Goal: Transaction & Acquisition: Purchase product/service

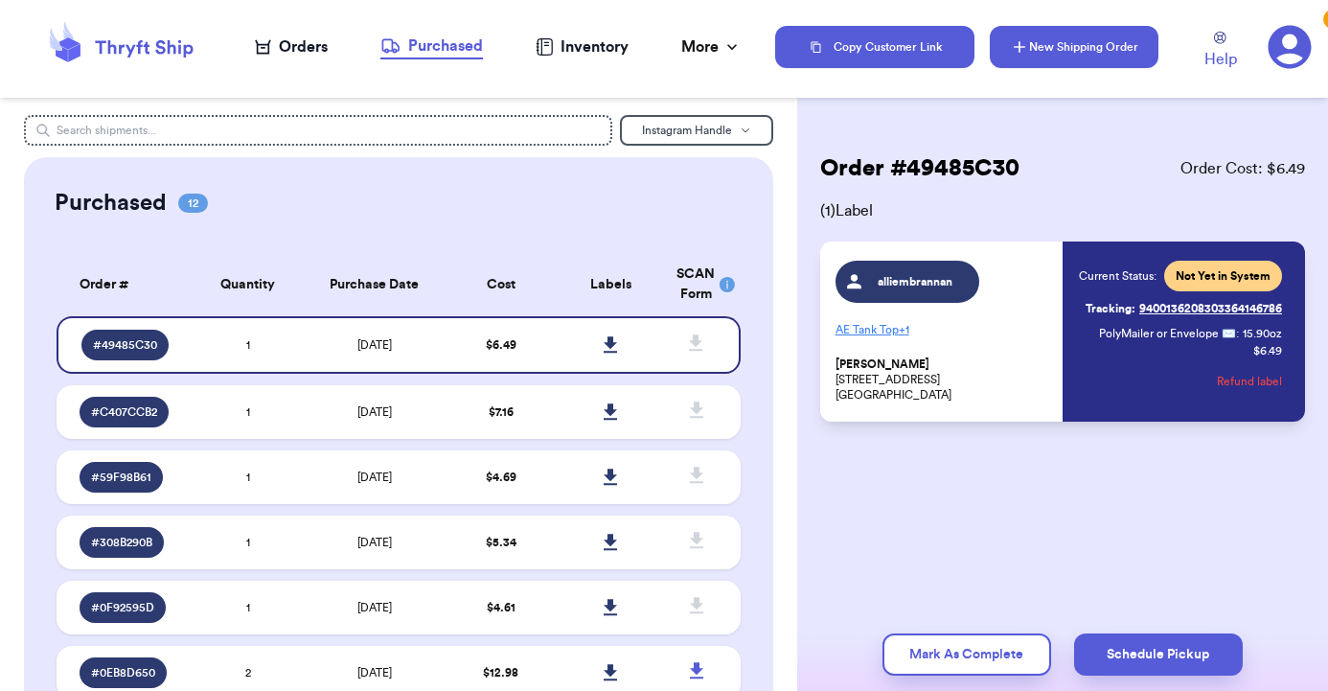
click at [1119, 46] on button "New Shipping Order" at bounding box center [1074, 47] width 169 height 42
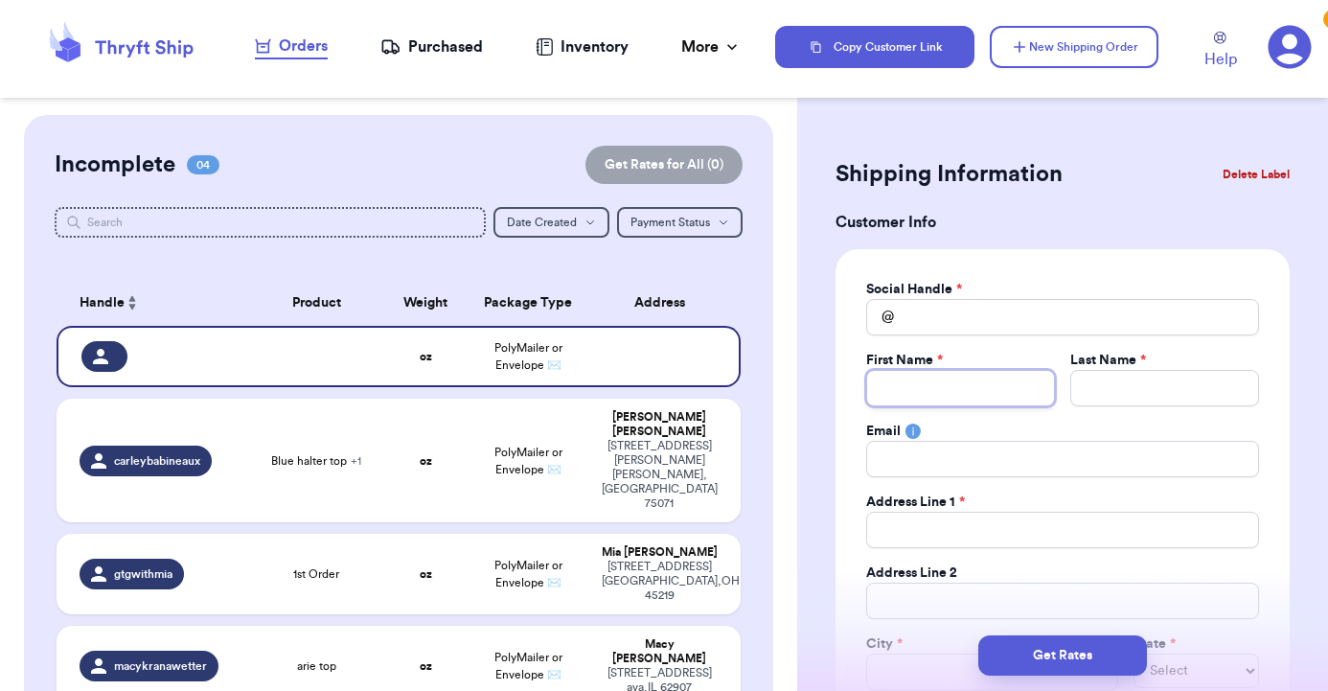
type input "A"
type input "At"
type input "Ath"
type input "Athl"
type input "Athlo"
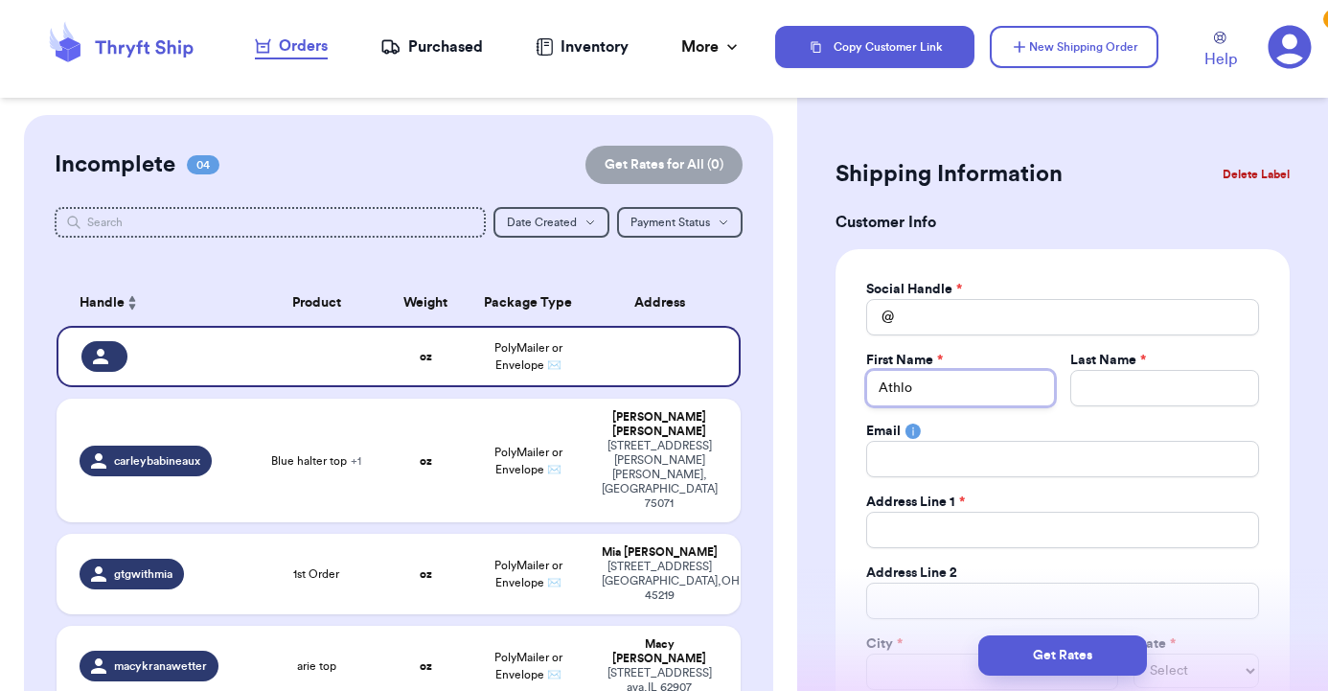
type input "Athlon"
type input "O"
type input "Op"
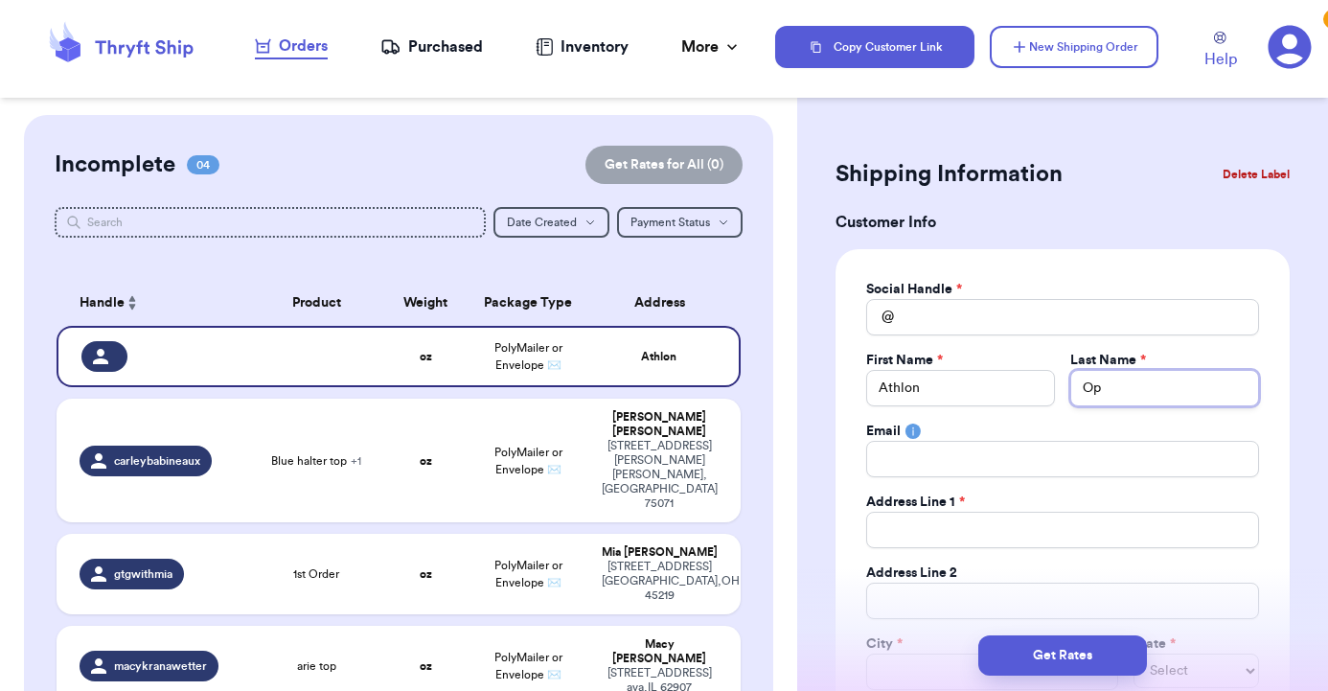
type input "Opt"
type input "Opti"
type input "Optic"
type input "Optics"
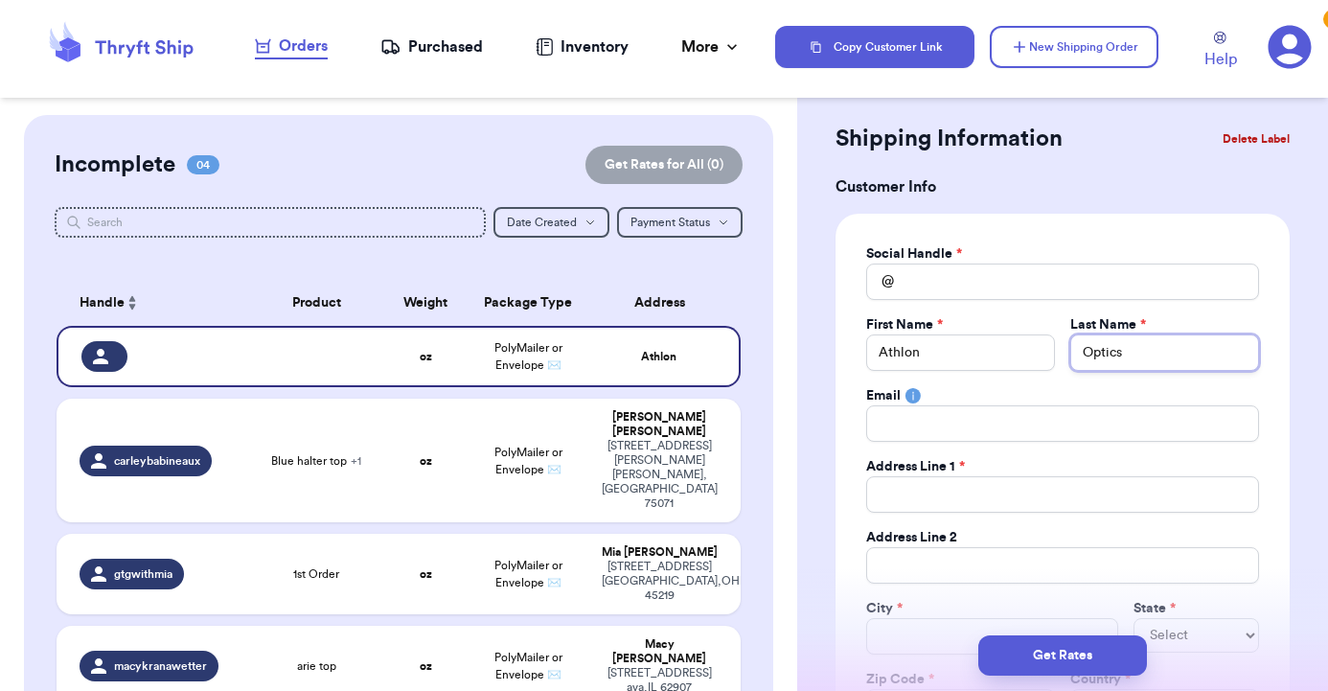
scroll to position [40, 0]
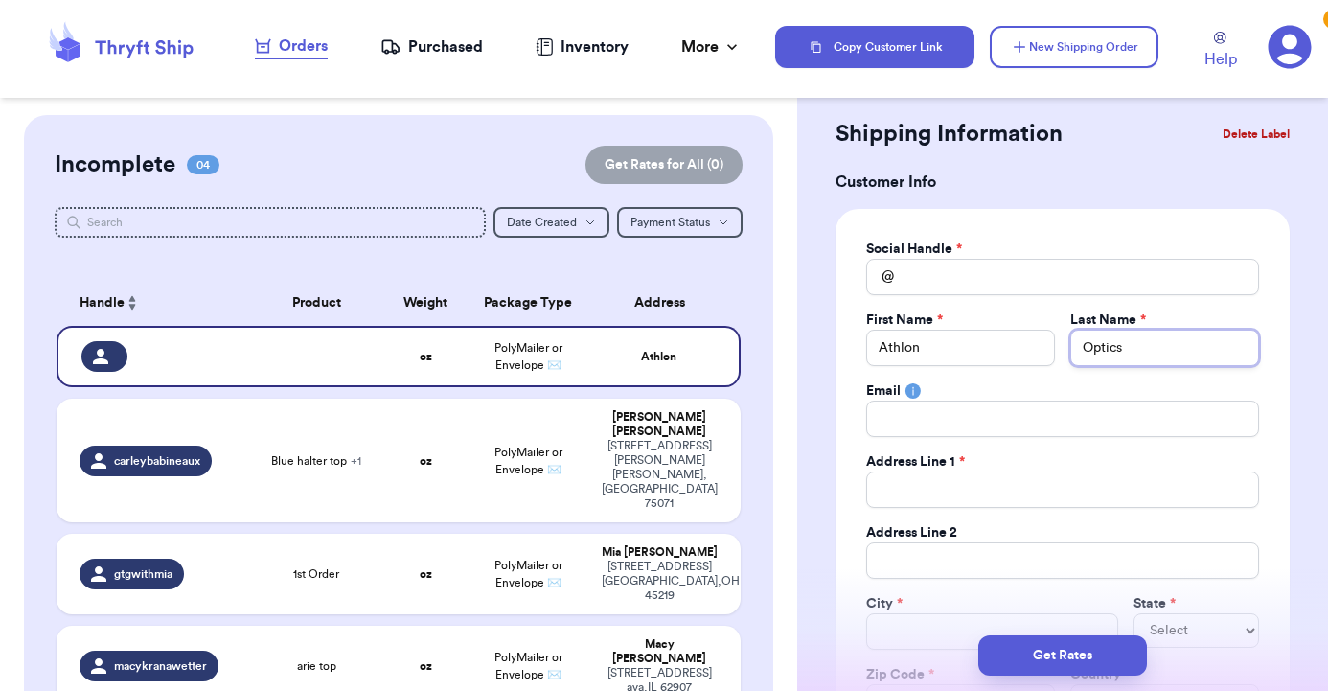
type input "Optics"
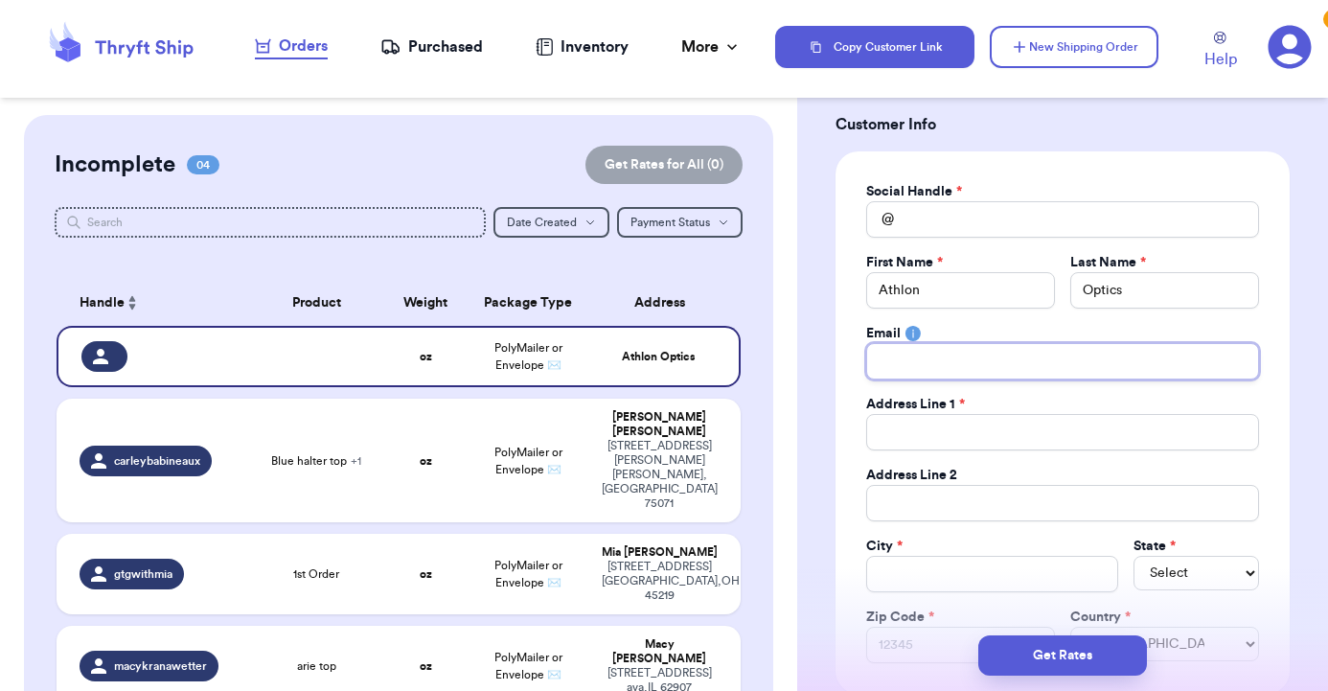
scroll to position [101, 0]
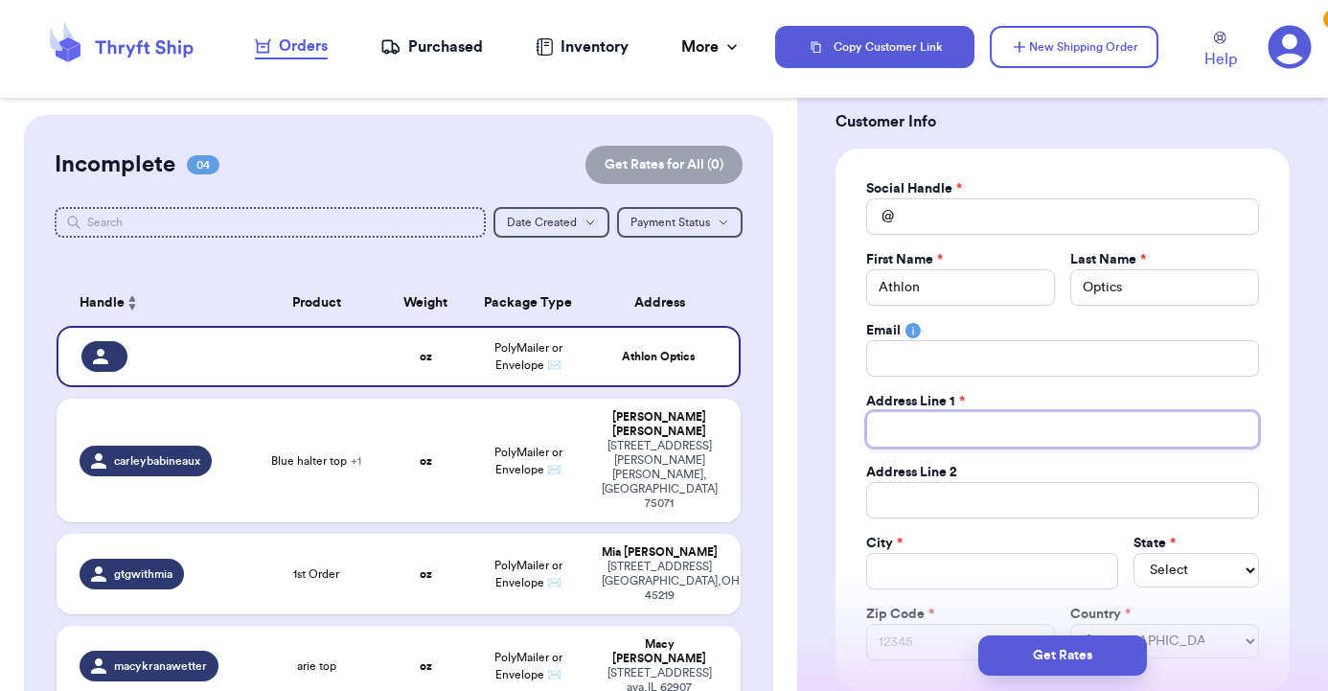
type input "1"
type input "10"
type input "108"
type input "1081"
type input "10817"
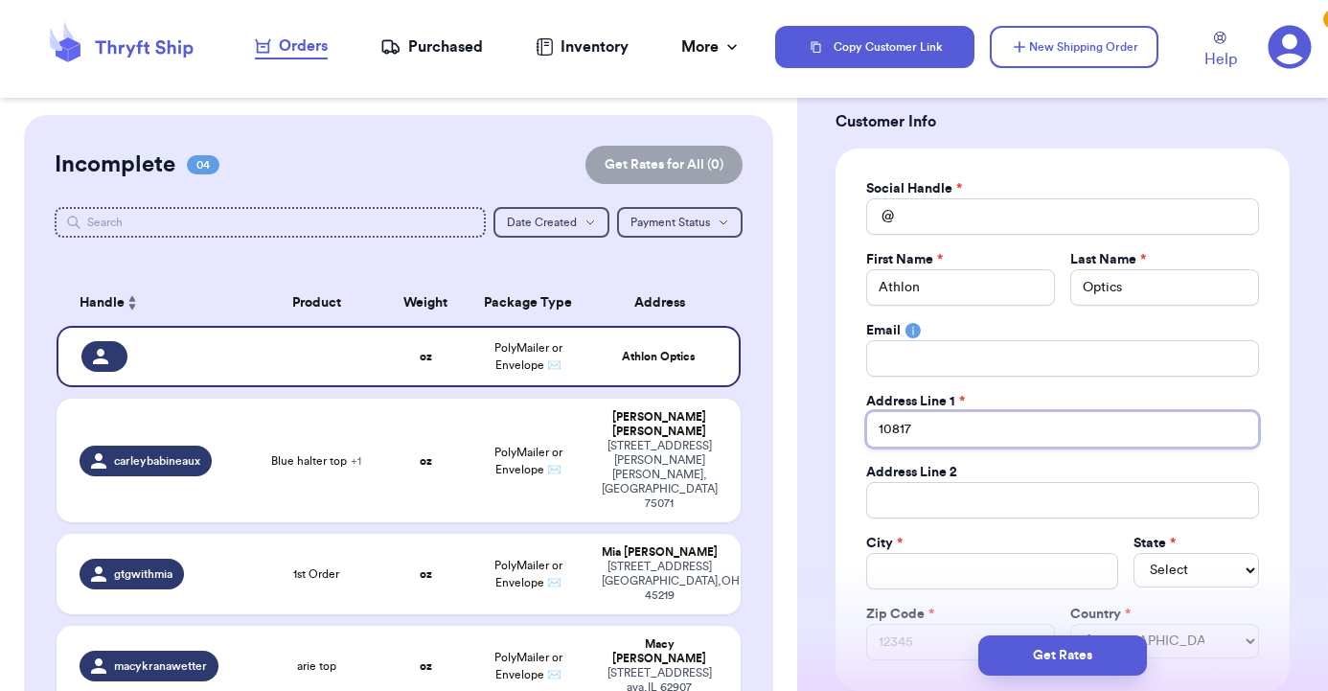
type input "10817"
type input "10817 R"
type input "10817 Re"
type input "10817 Ren"
type input "10817 [PERSON_NAME]"
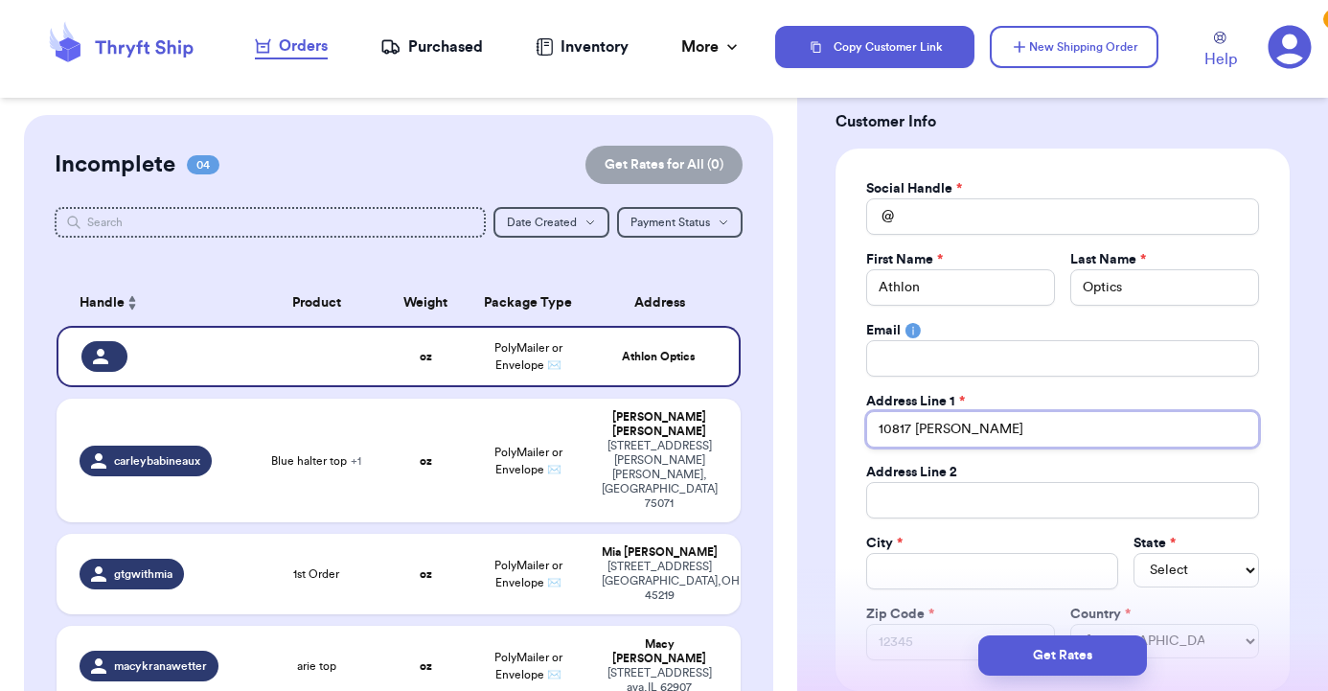
type input "10817 [PERSON_NAME]"
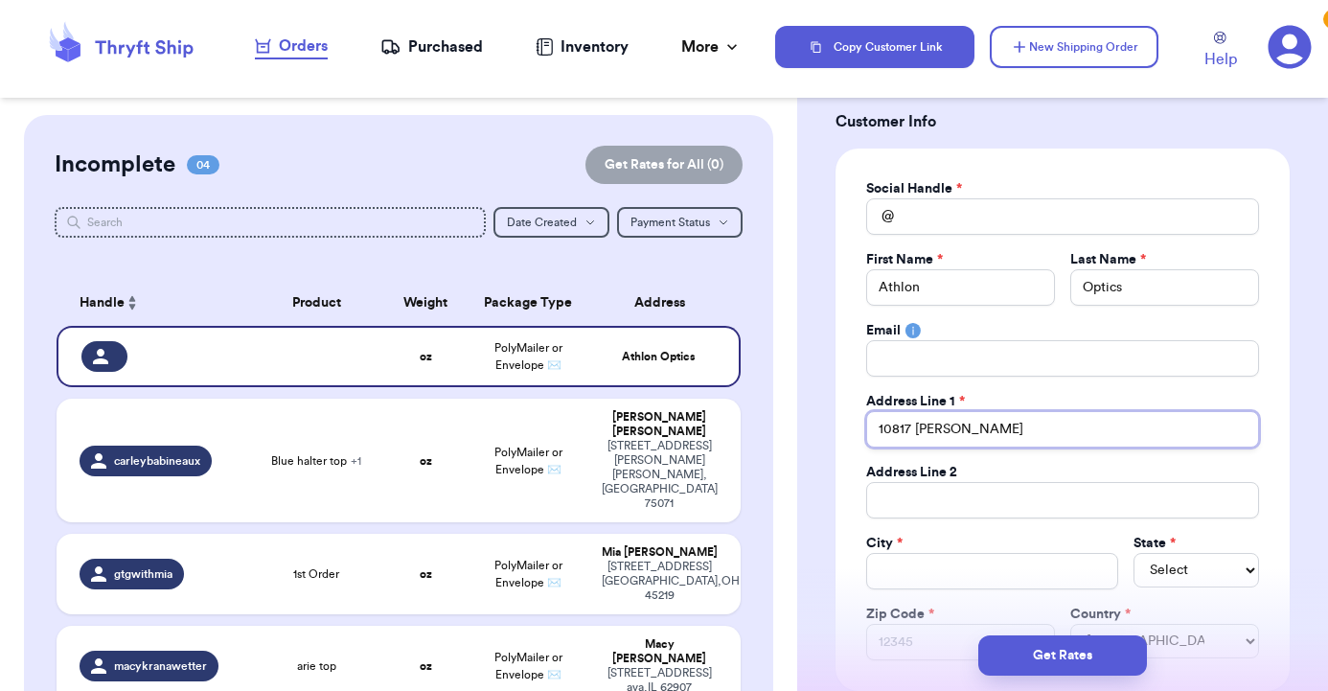
type input "10817 [PERSON_NAME]"
type input "10817 [PERSON_NAME] Blv"
type input "[STREET_ADDRESS][PERSON_NAME]"
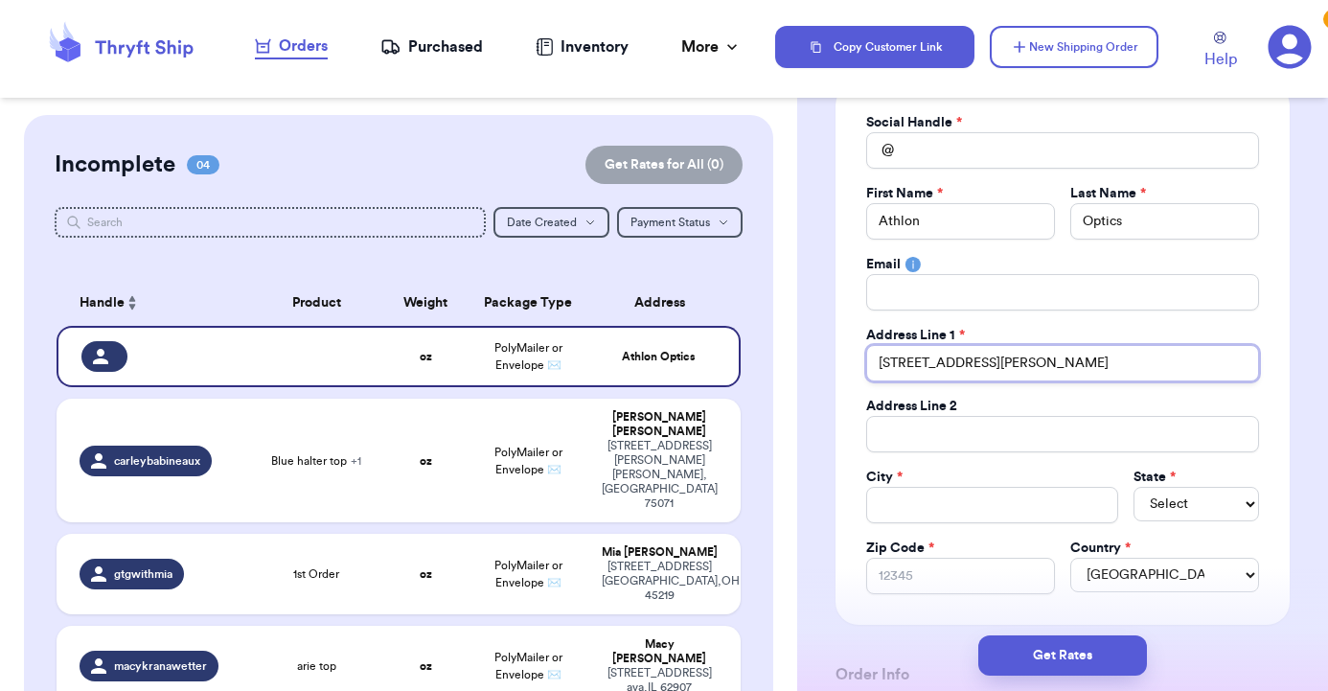
scroll to position [171, 0]
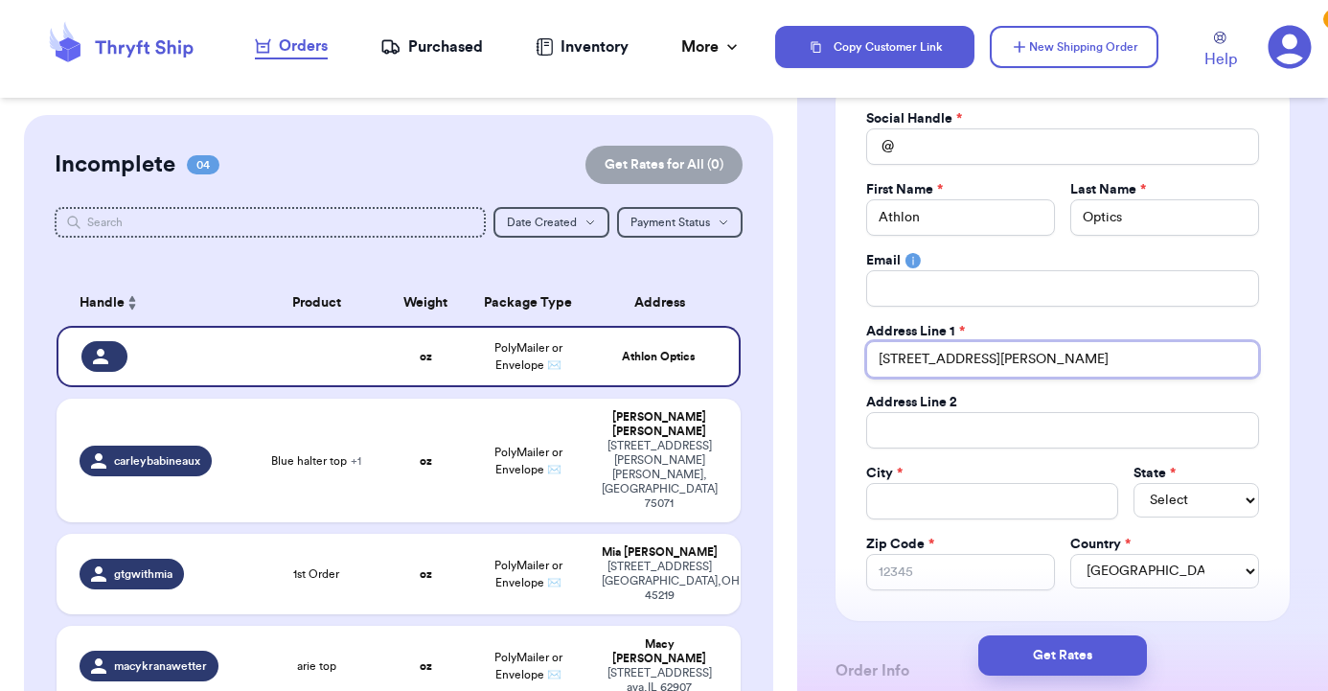
type input "[STREET_ADDRESS][PERSON_NAME]"
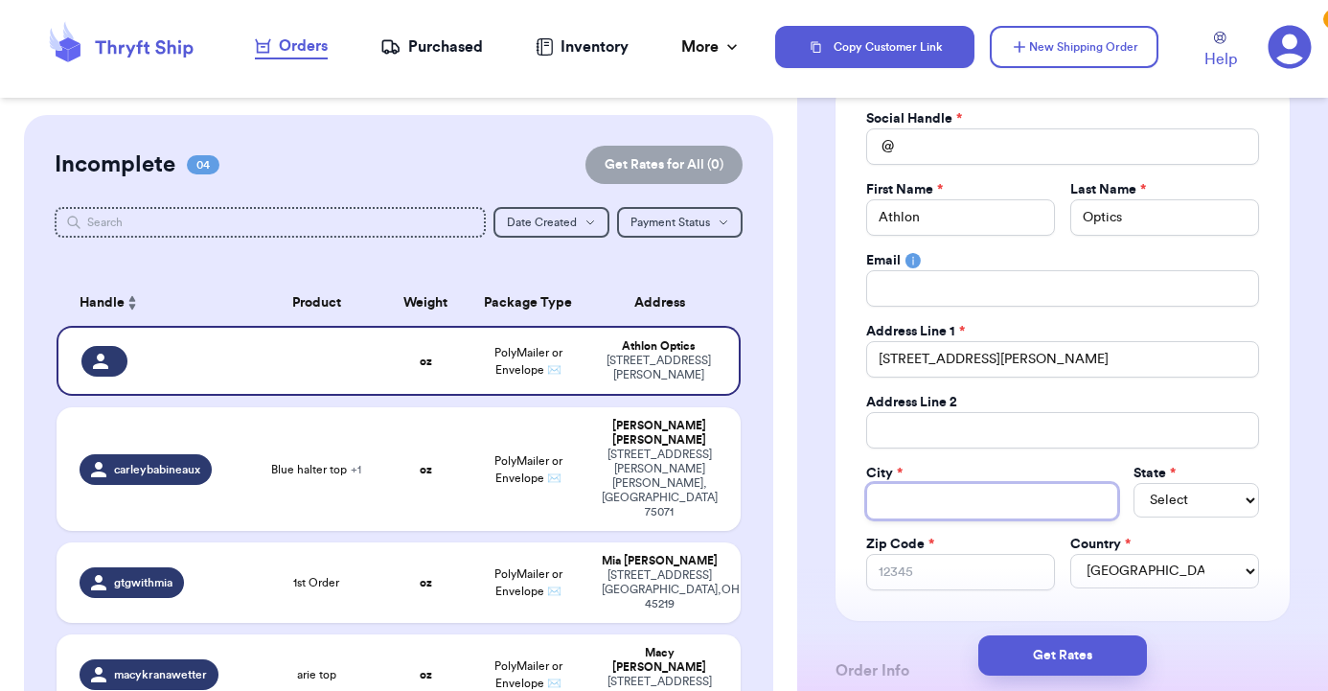
type input "L"
type input "Le"
type input "Len"
type input "Lene"
type input "Lenex"
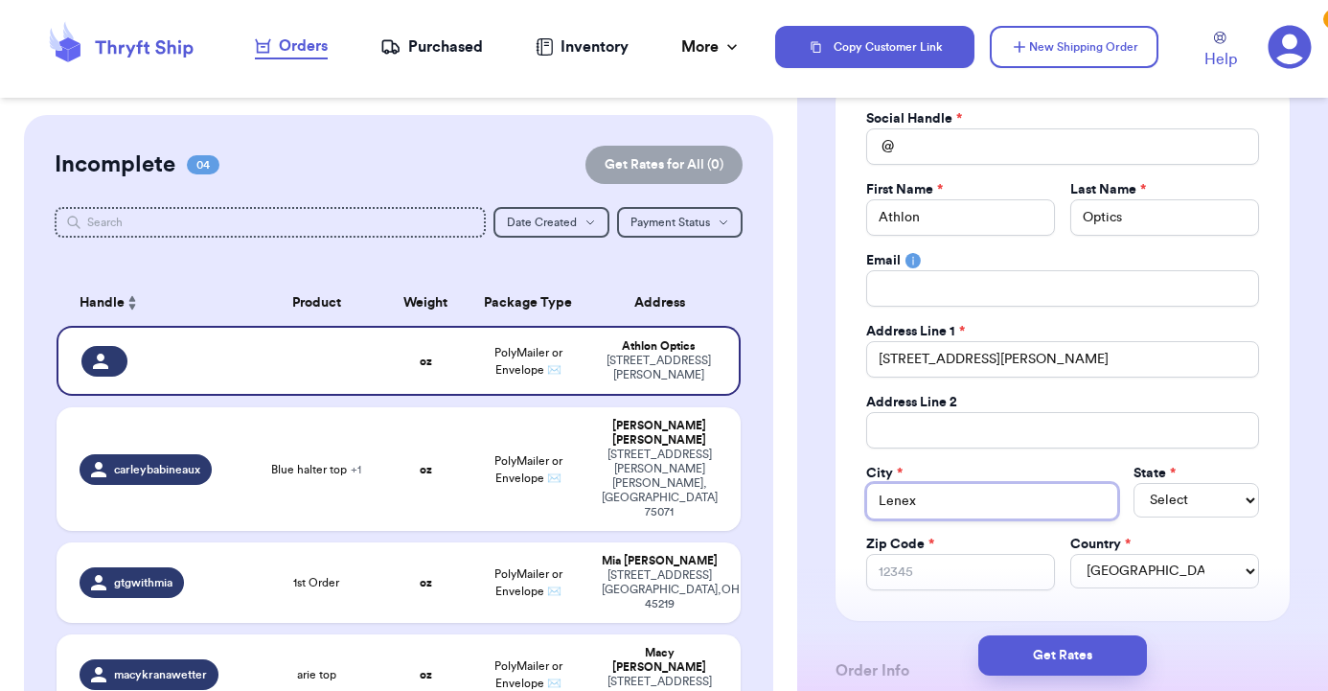
type input "Lenexa"
click at [1148, 482] on label "State *" at bounding box center [1155, 473] width 42 height 19
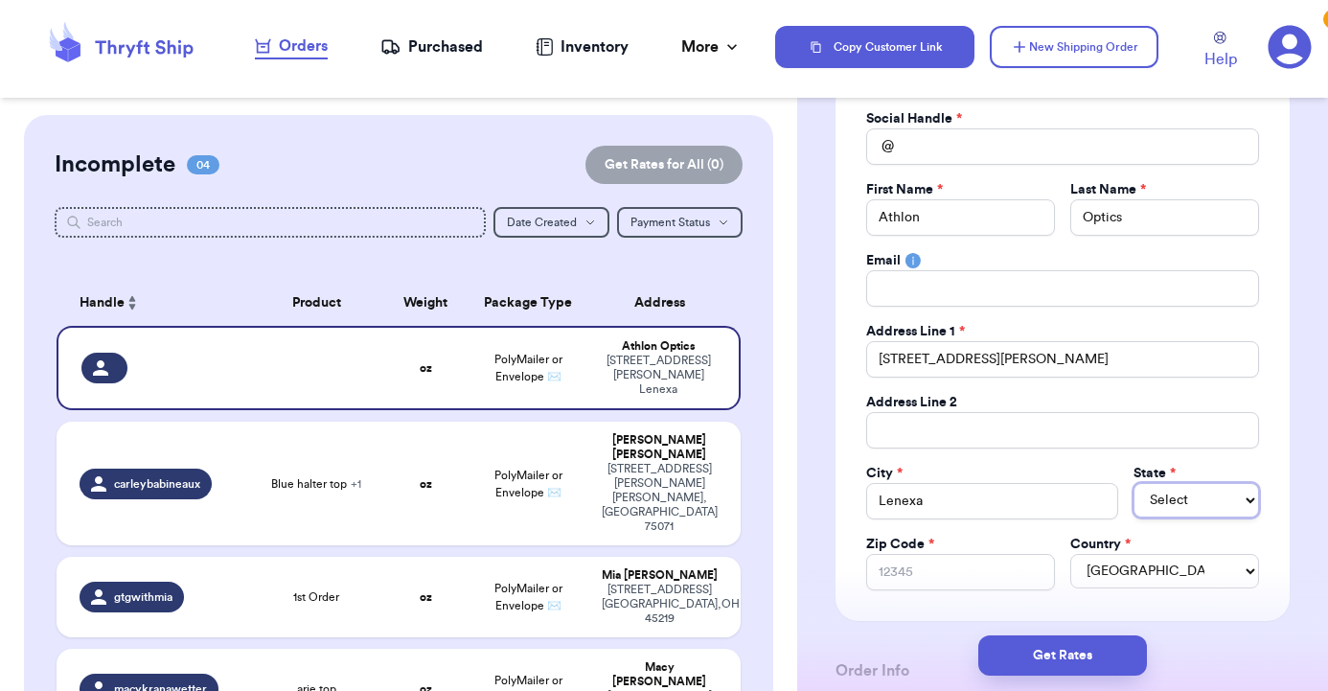
select select "KS"
type input "6"
type input "66"
type input "662"
type input "6621"
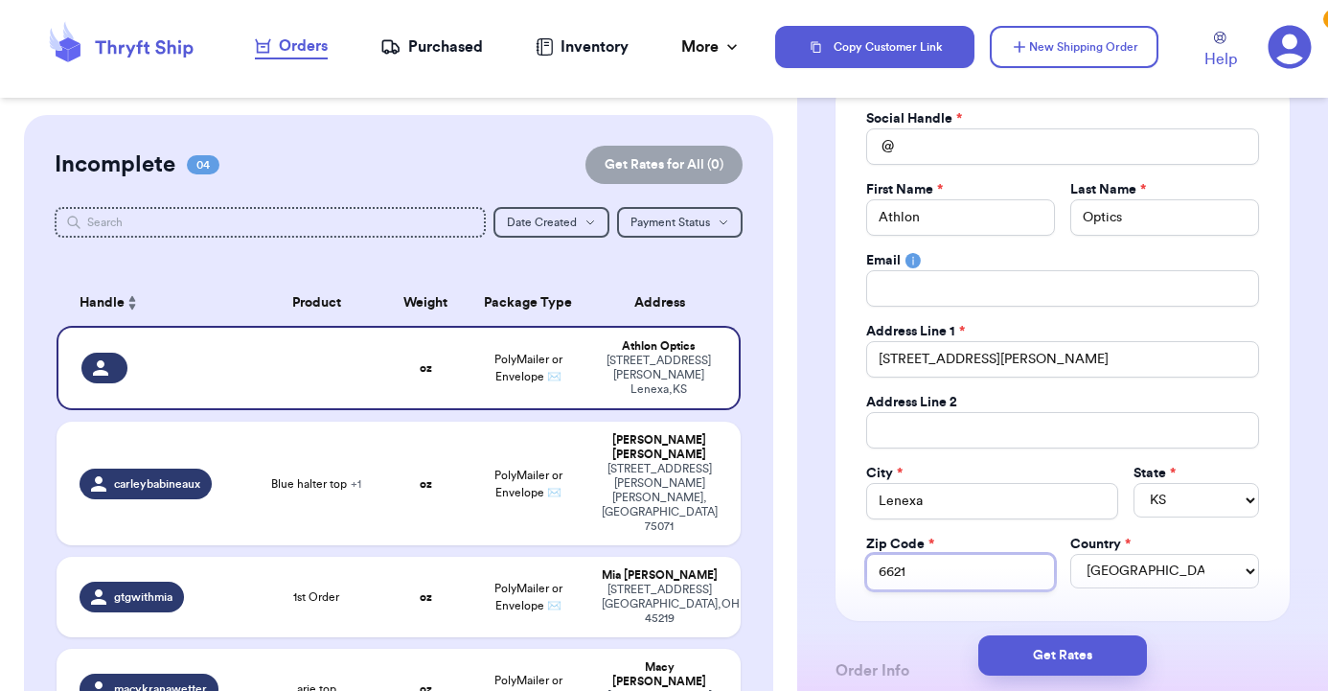
type input "66219"
click at [1100, 590] on div "Social Handle * @ First Name * Athlon Last Name * Optics Email Address Line 1 *…" at bounding box center [1063, 350] width 454 height 542
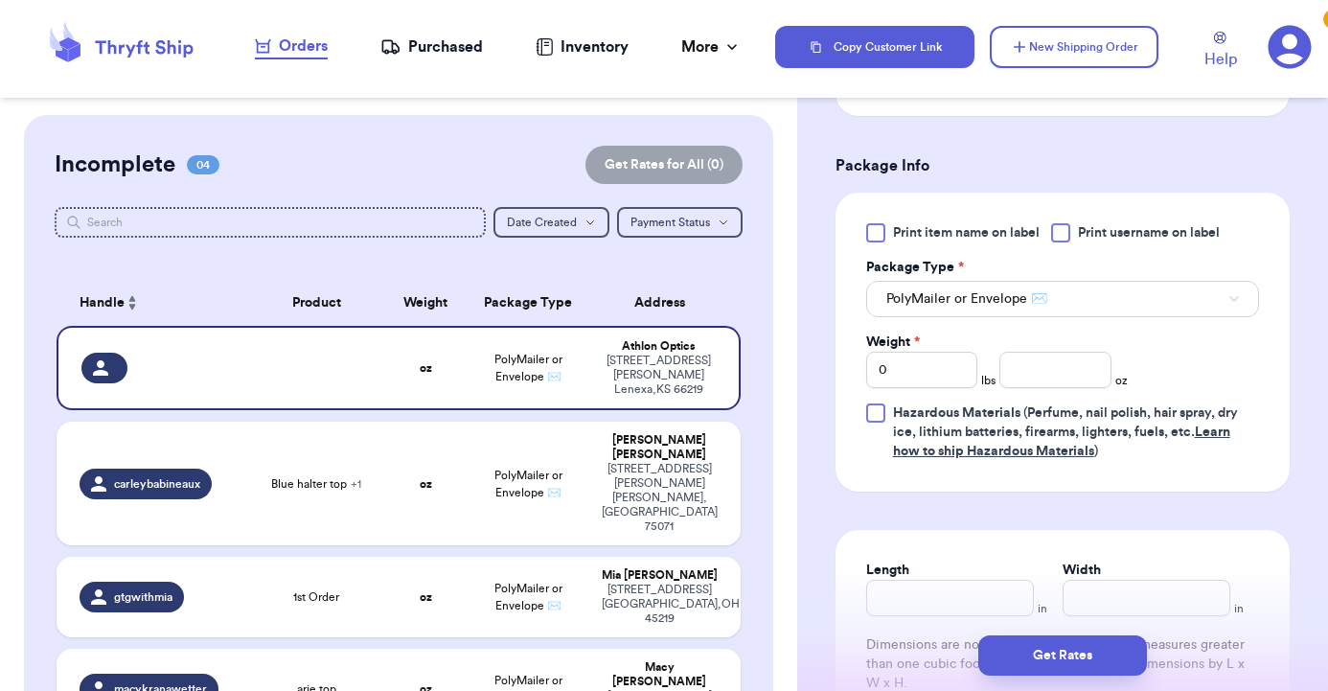
scroll to position [1086, 0]
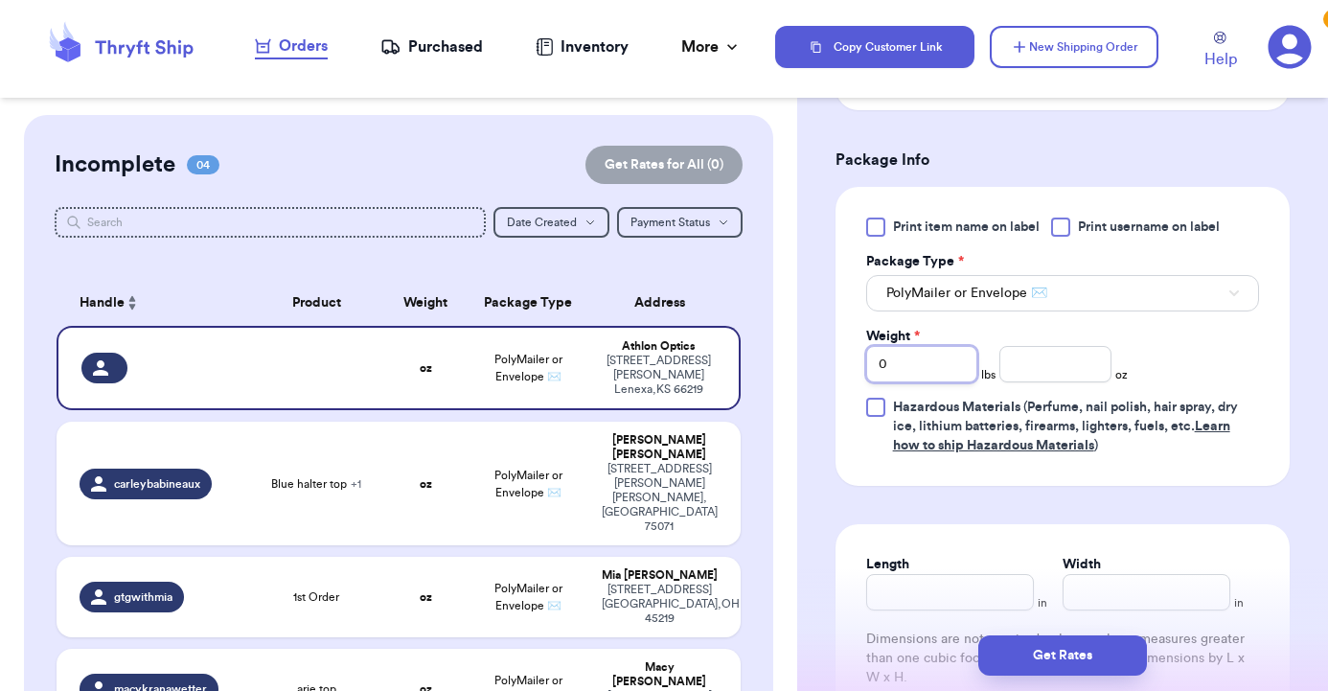
click at [935, 357] on input "0" at bounding box center [922, 364] width 112 height 36
type input "4"
click at [1102, 368] on input "number" at bounding box center [1055, 364] width 112 height 36
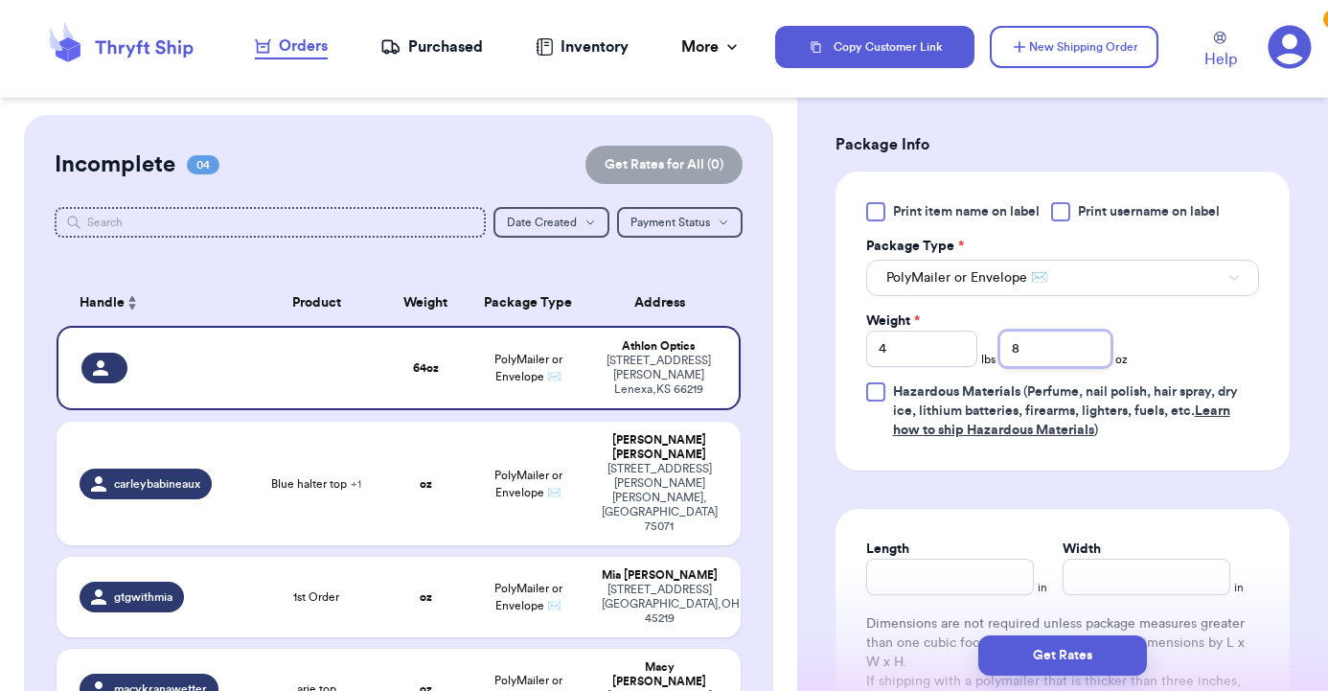
scroll to position [1102, 0]
type input "8"
click at [973, 283] on span "PolyMailer or Envelope ✉️" at bounding box center [966, 276] width 161 height 19
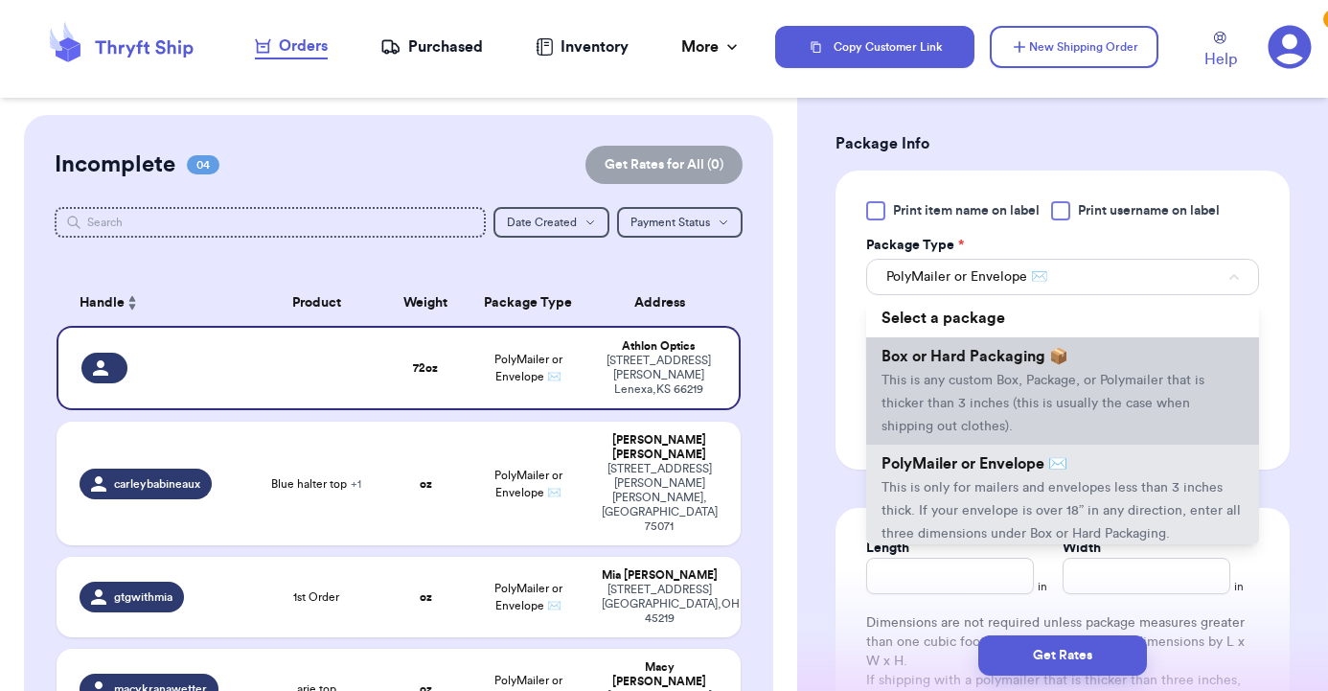
click at [971, 368] on li "Box or Hard Packaging 📦 This is any custom Box, Package, or Polymailer that is …" at bounding box center [1062, 390] width 393 height 107
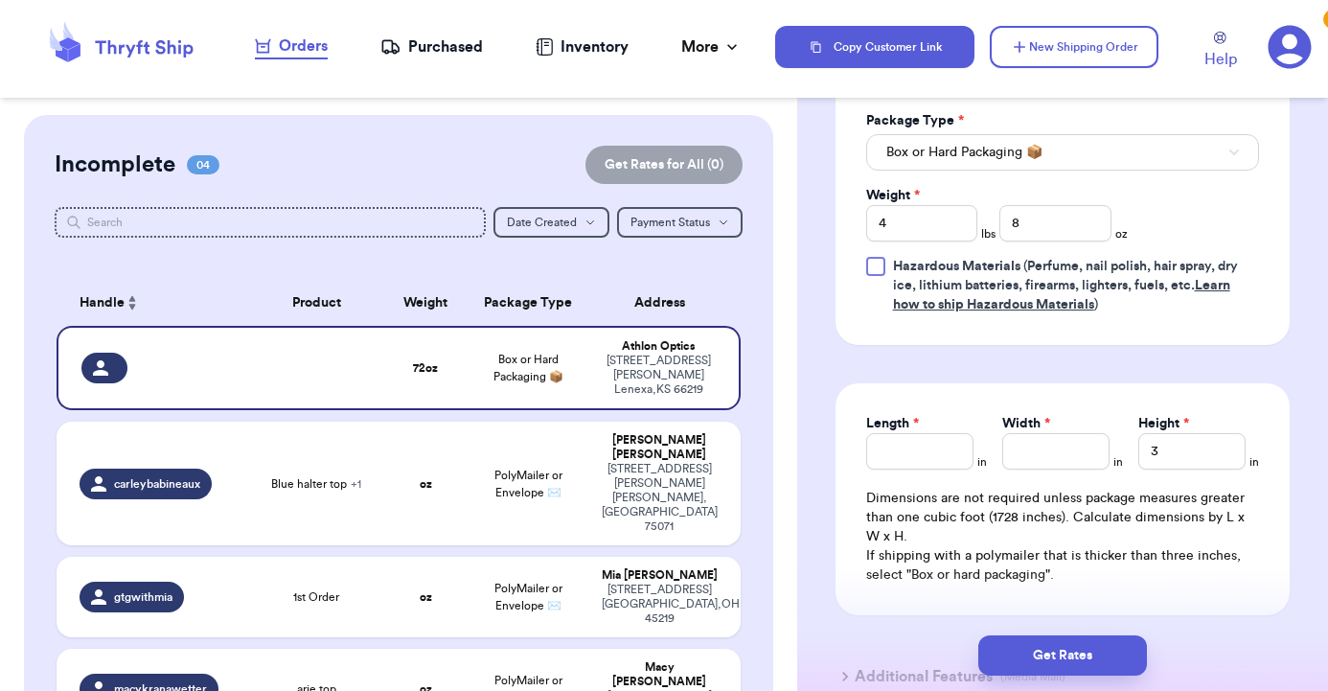
scroll to position [1236, 0]
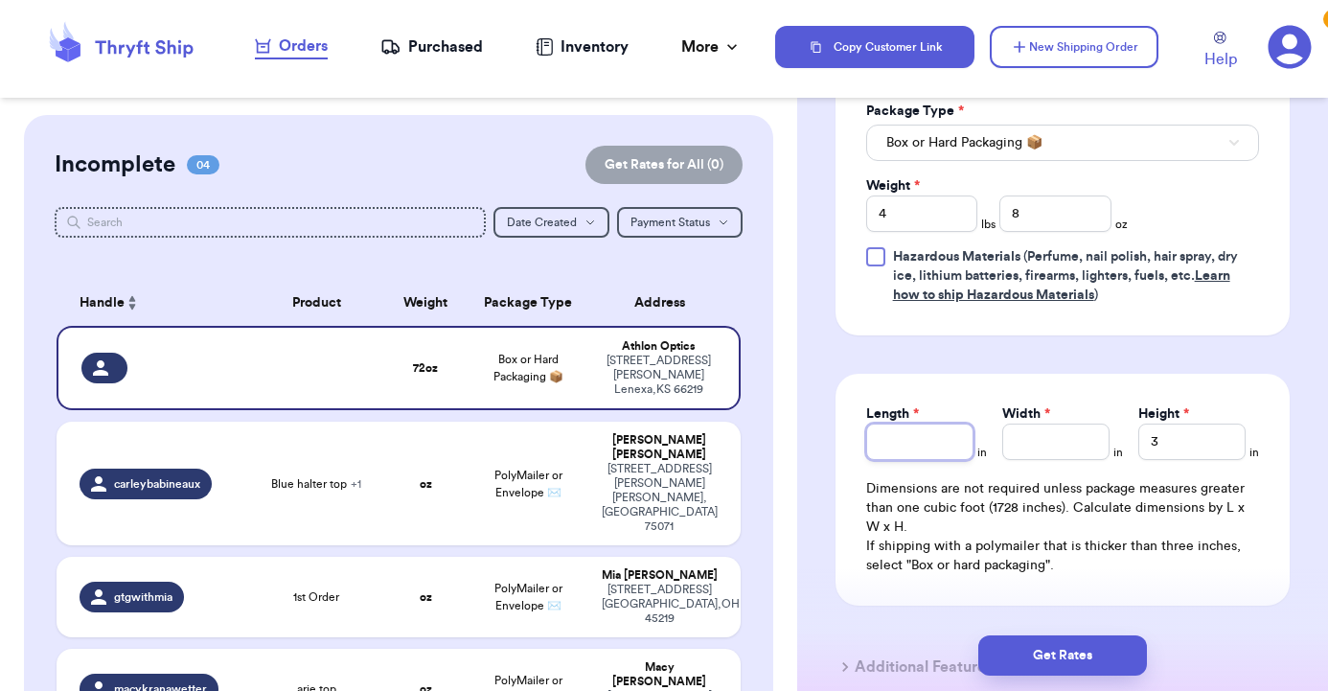
click at [944, 456] on input "Length *" at bounding box center [919, 442] width 107 height 36
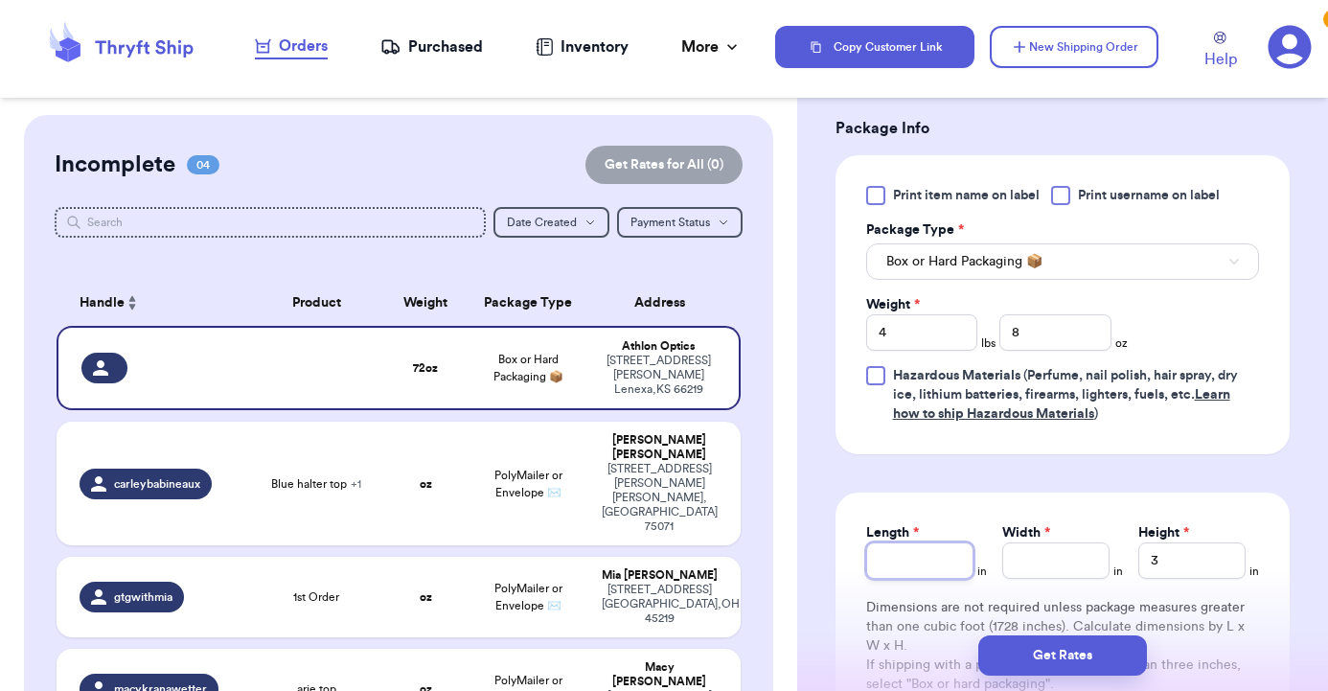
scroll to position [1111, 0]
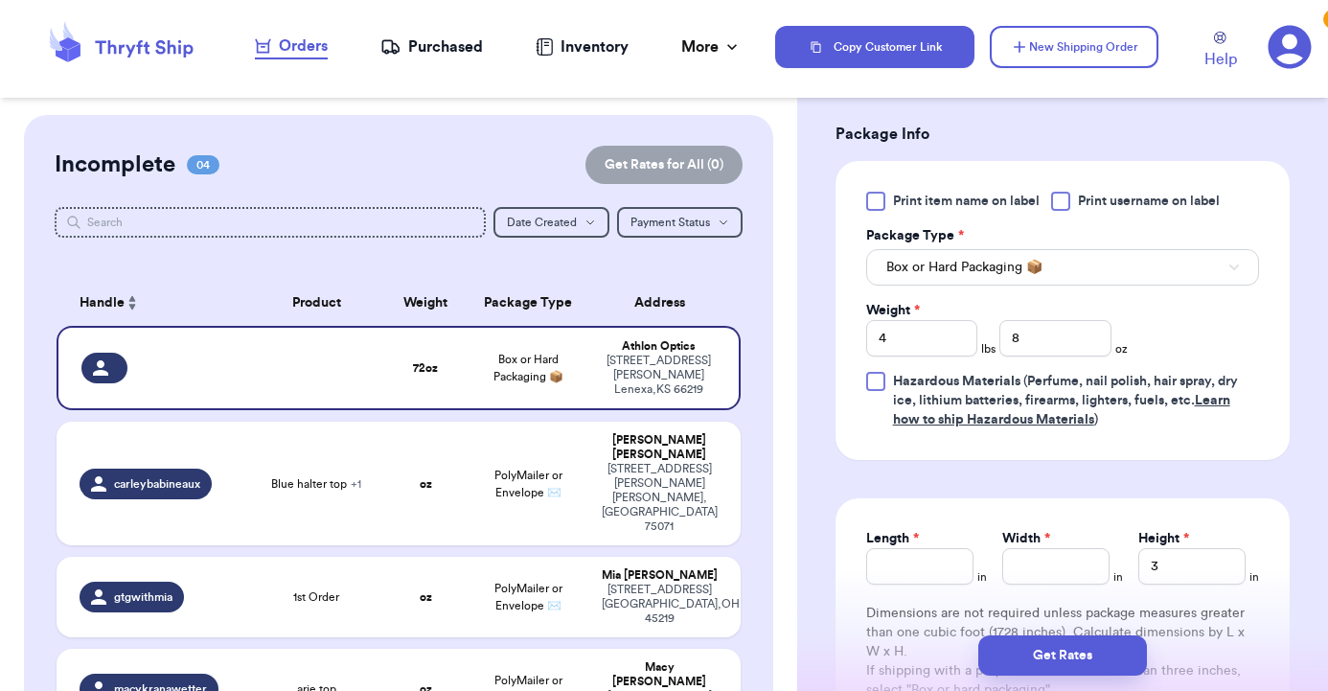
click at [919, 270] on span "Box or Hard Packaging 📦" at bounding box center [964, 267] width 156 height 19
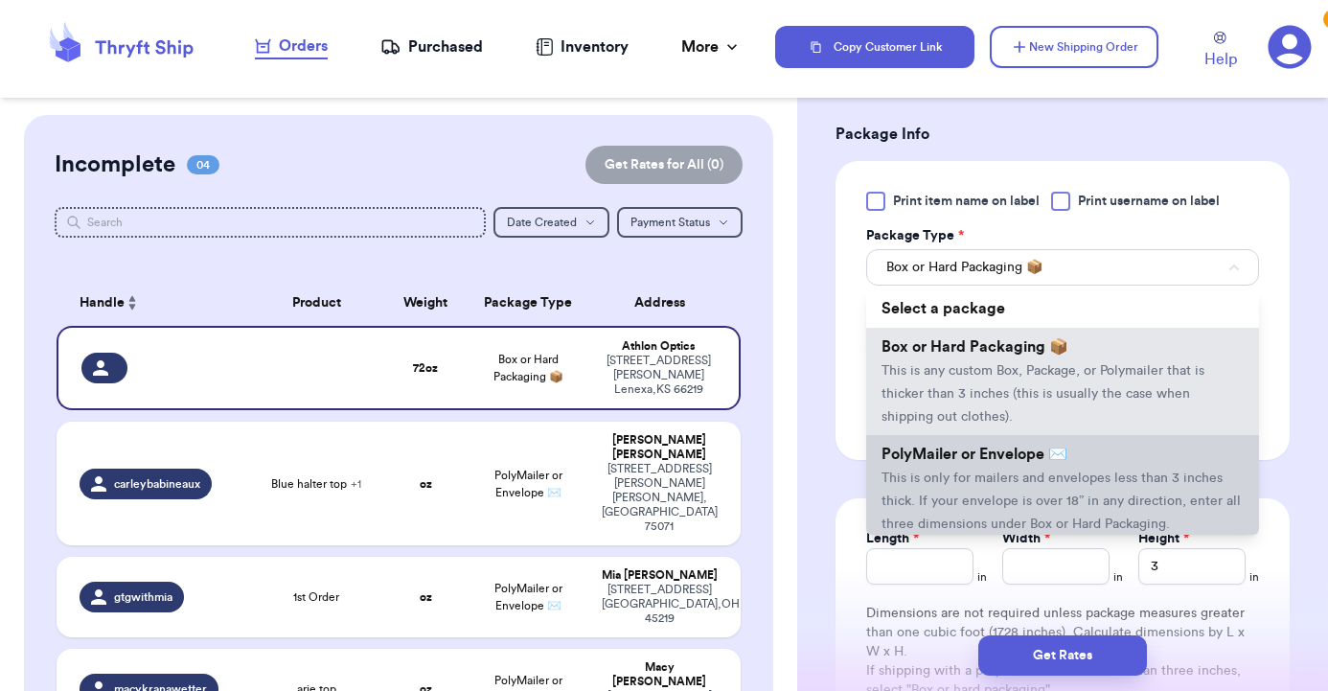
click at [977, 455] on span "PolyMailer or Envelope ✉️" at bounding box center [975, 454] width 186 height 15
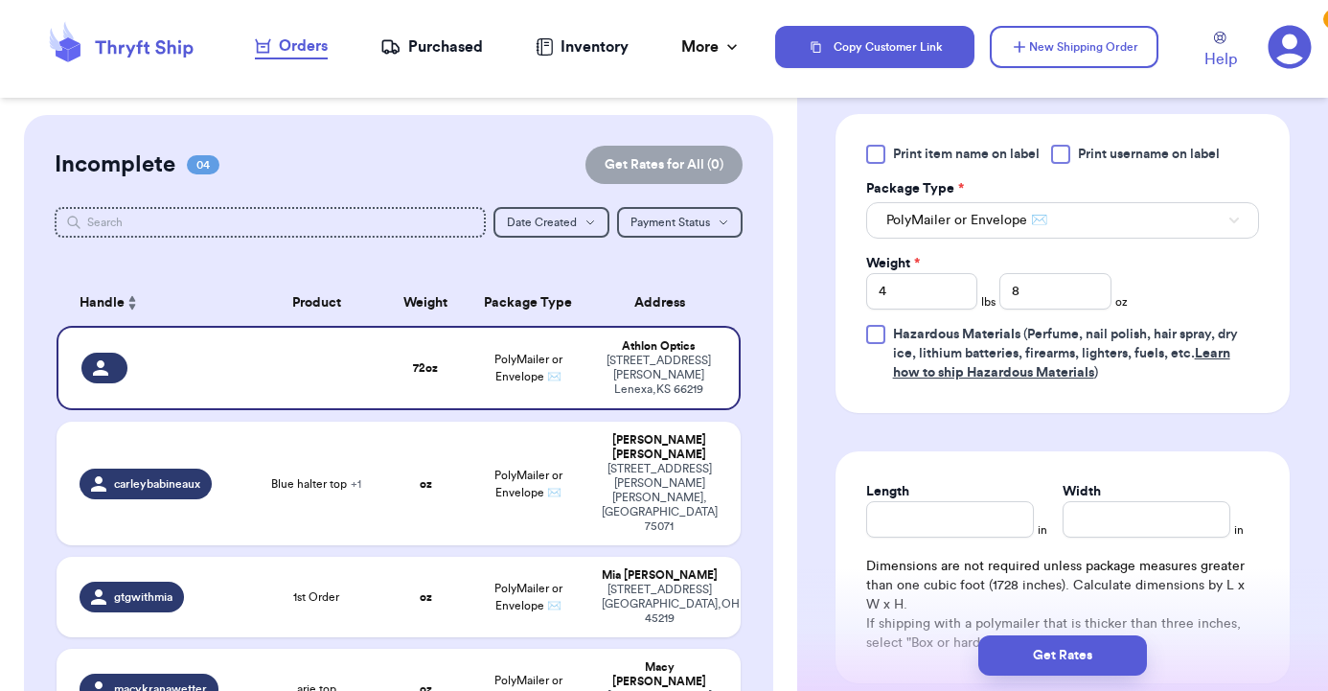
scroll to position [1159, 0]
click at [914, 285] on input "4" at bounding box center [922, 290] width 112 height 36
click at [1065, 286] on input "8" at bounding box center [1055, 290] width 112 height 36
click at [931, 290] on input "Weight *" at bounding box center [922, 290] width 112 height 36
type input "3"
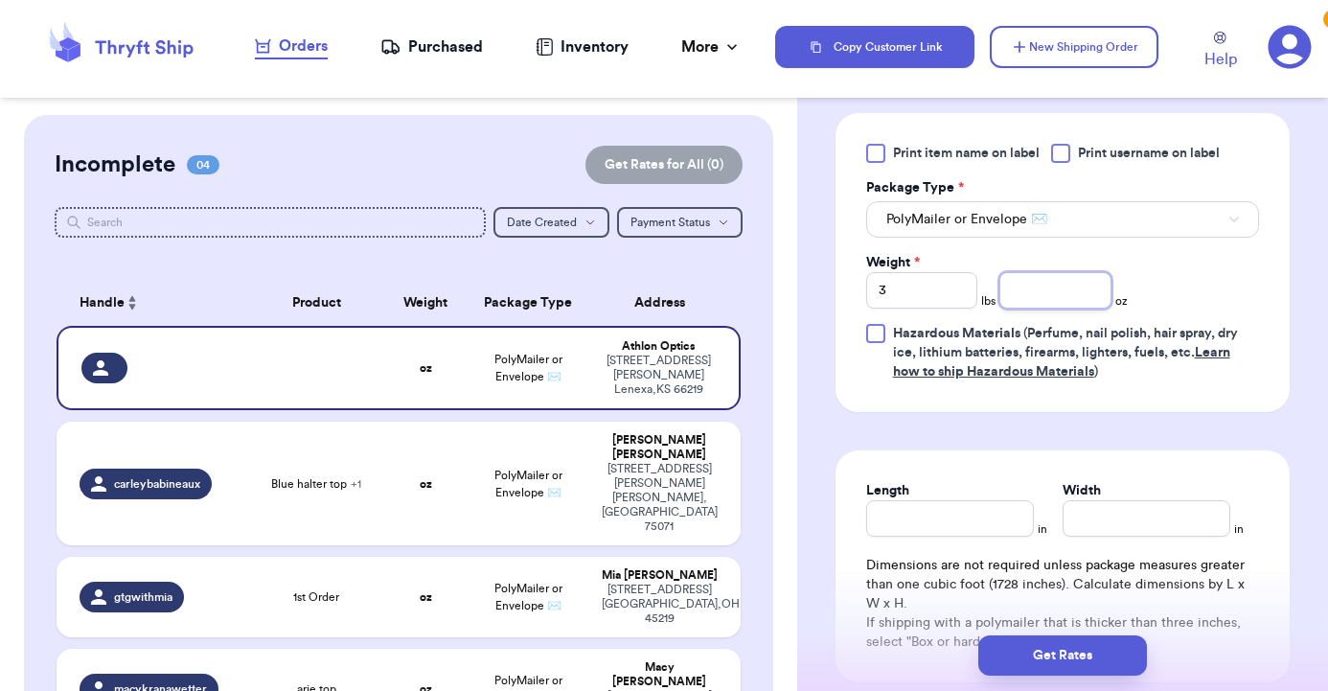
click at [1036, 299] on input "number" at bounding box center [1055, 290] width 112 height 36
type input "15.7"
click at [928, 535] on input "Length" at bounding box center [950, 518] width 168 height 36
type input "22"
click at [1180, 523] on input "Width *" at bounding box center [1147, 518] width 168 height 36
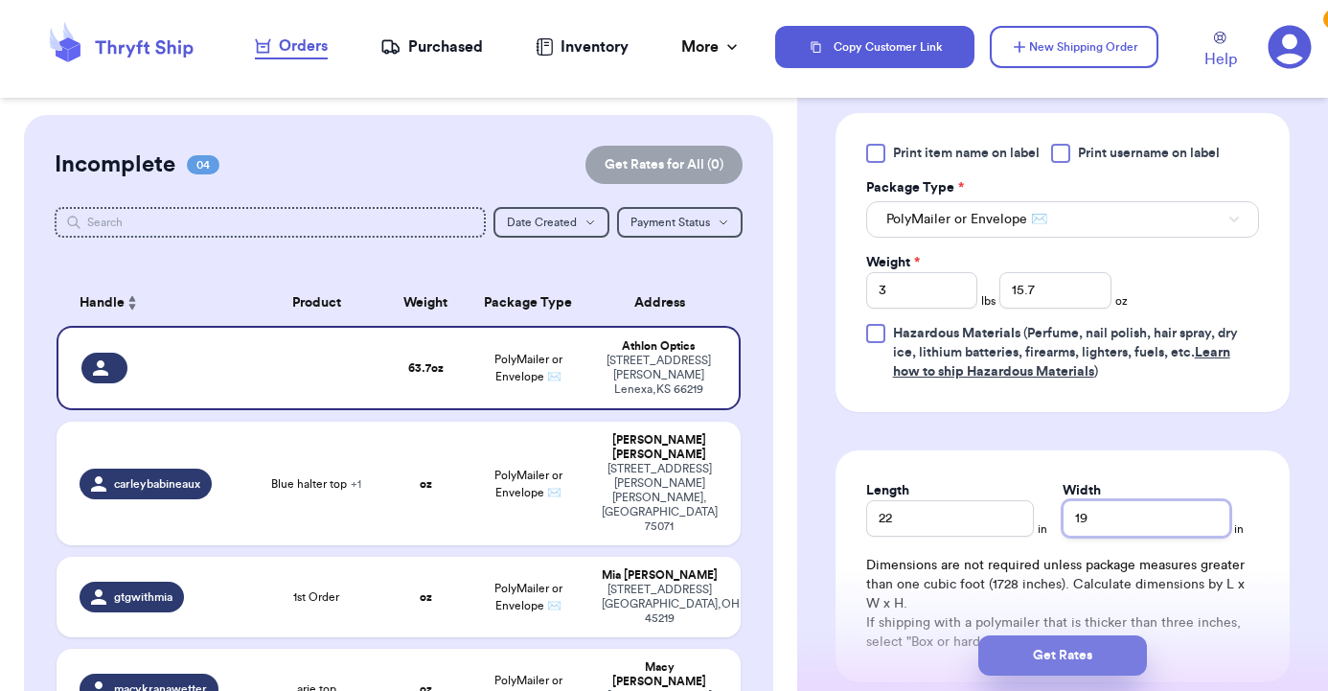
type input "19"
click at [1106, 647] on button "Get Rates" at bounding box center [1062, 655] width 169 height 40
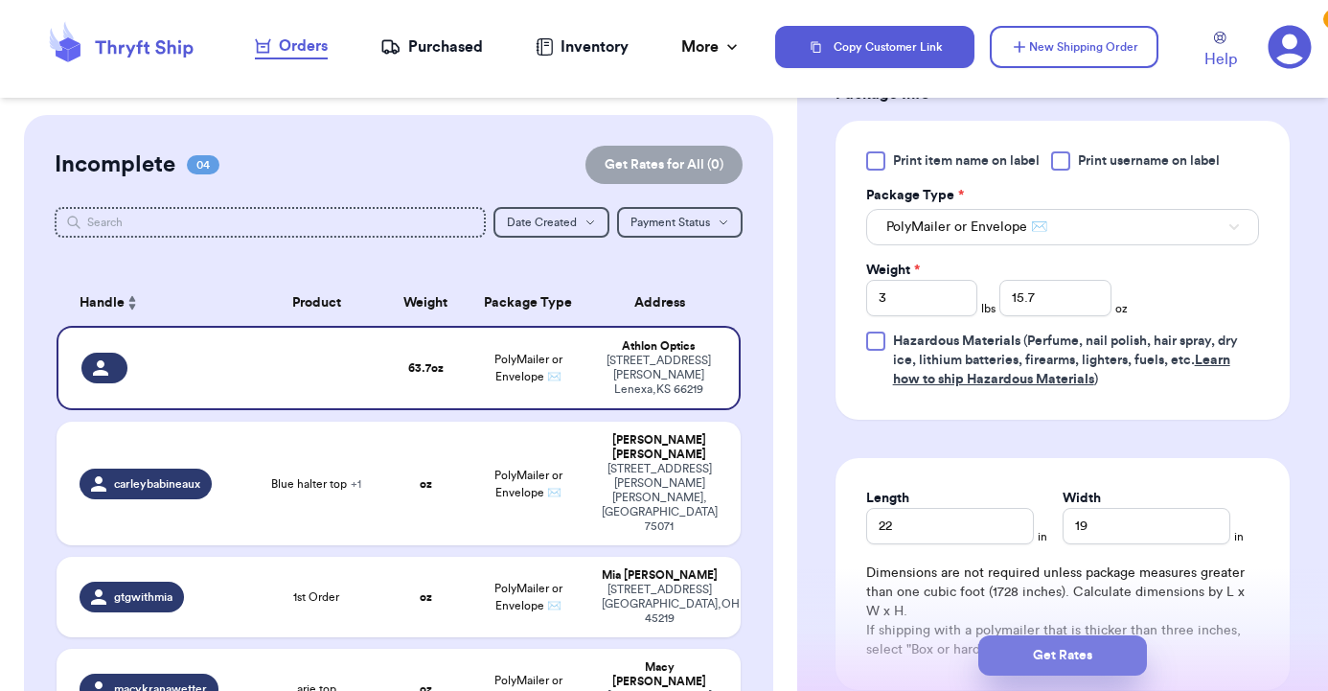
scroll to position [0, 0]
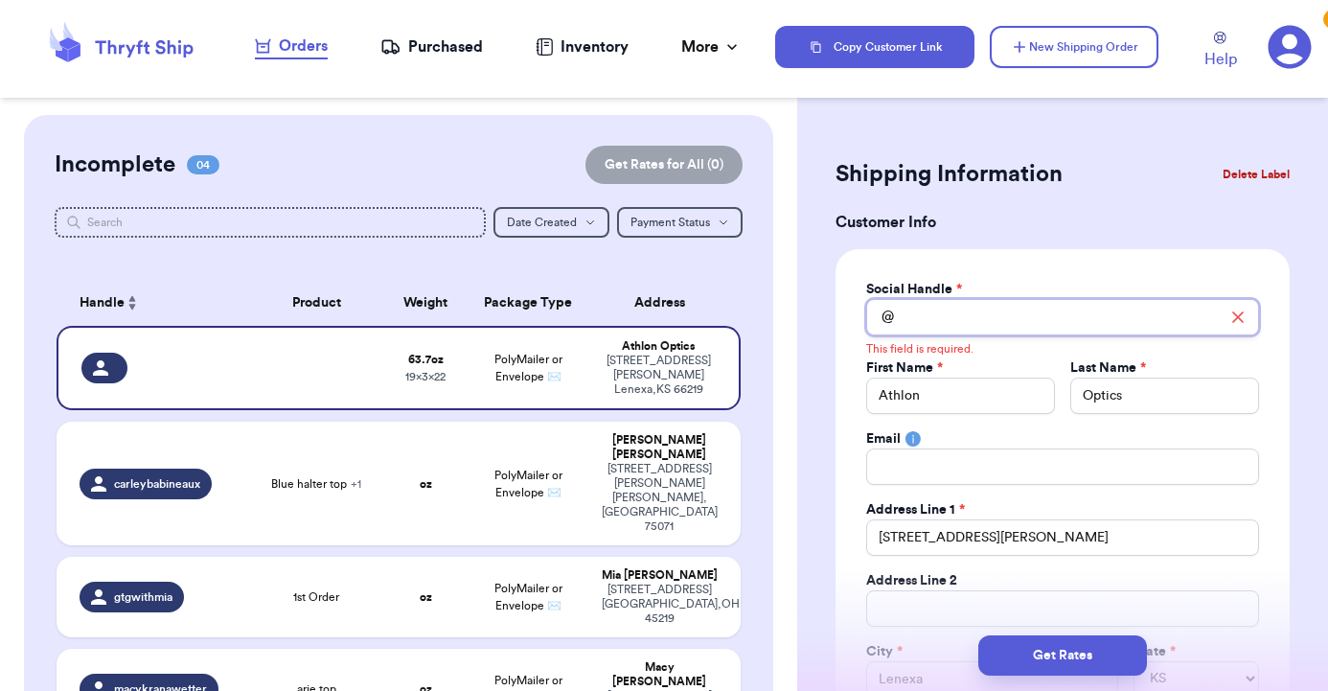
click at [934, 305] on input "Total Amount Paid" at bounding box center [1062, 317] width 393 height 36
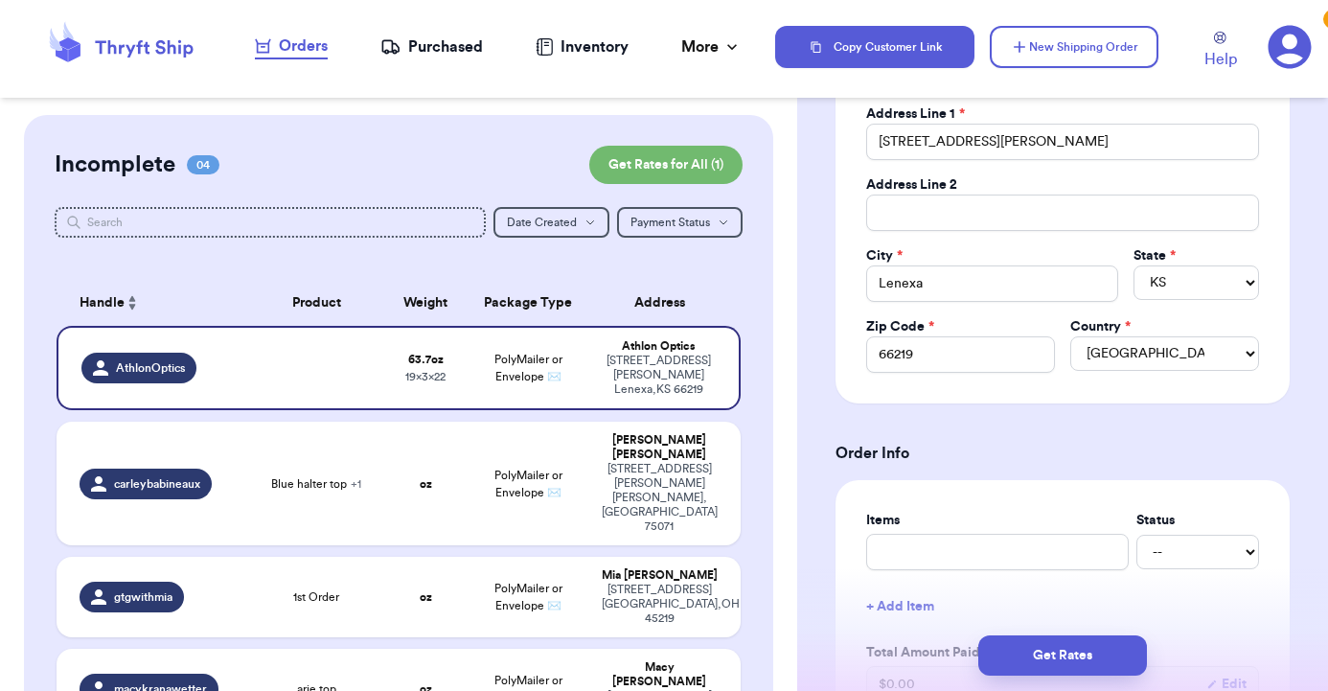
scroll to position [393, 0]
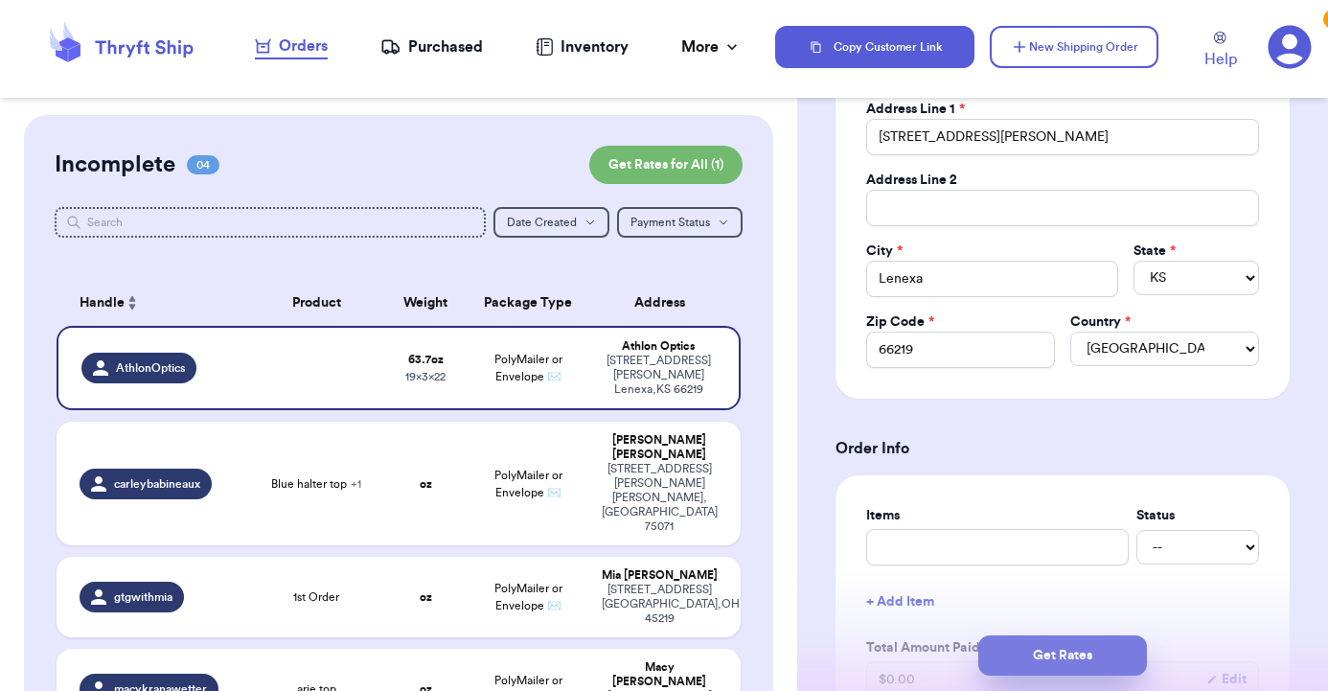
type input "AthlonOptics"
click at [1031, 645] on button "Get Rates" at bounding box center [1062, 655] width 169 height 40
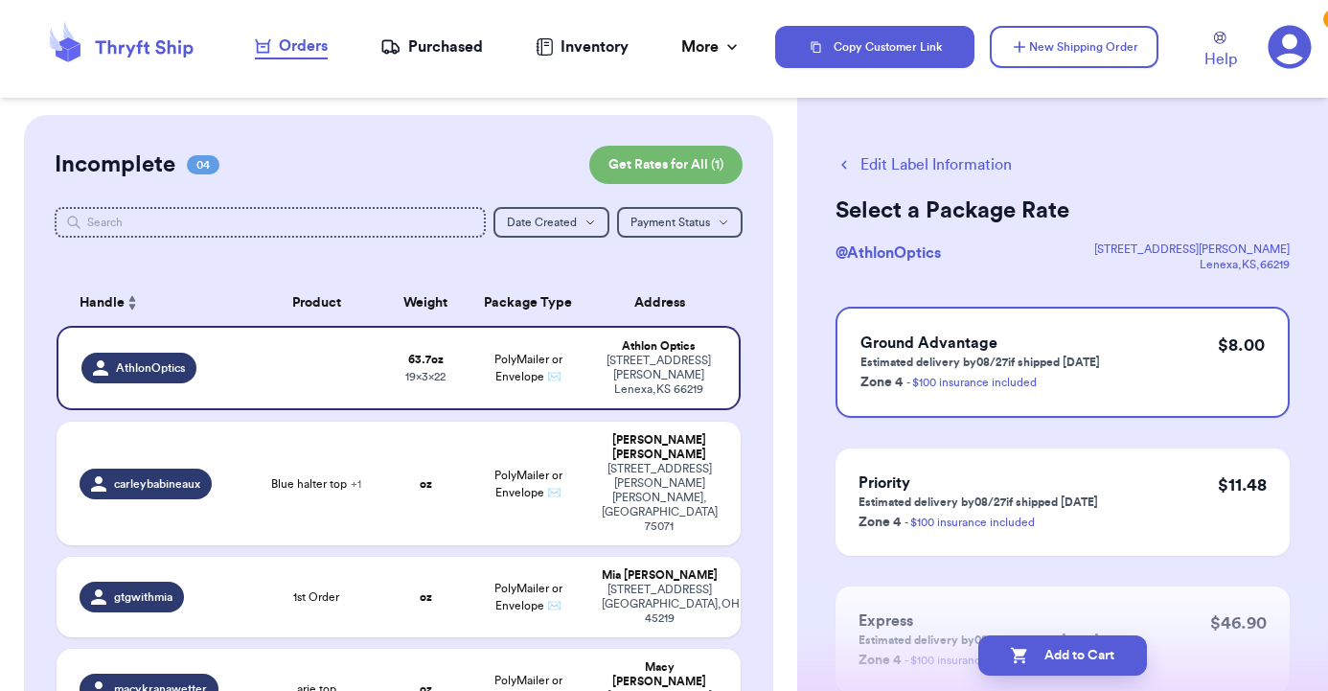
scroll to position [90, 0]
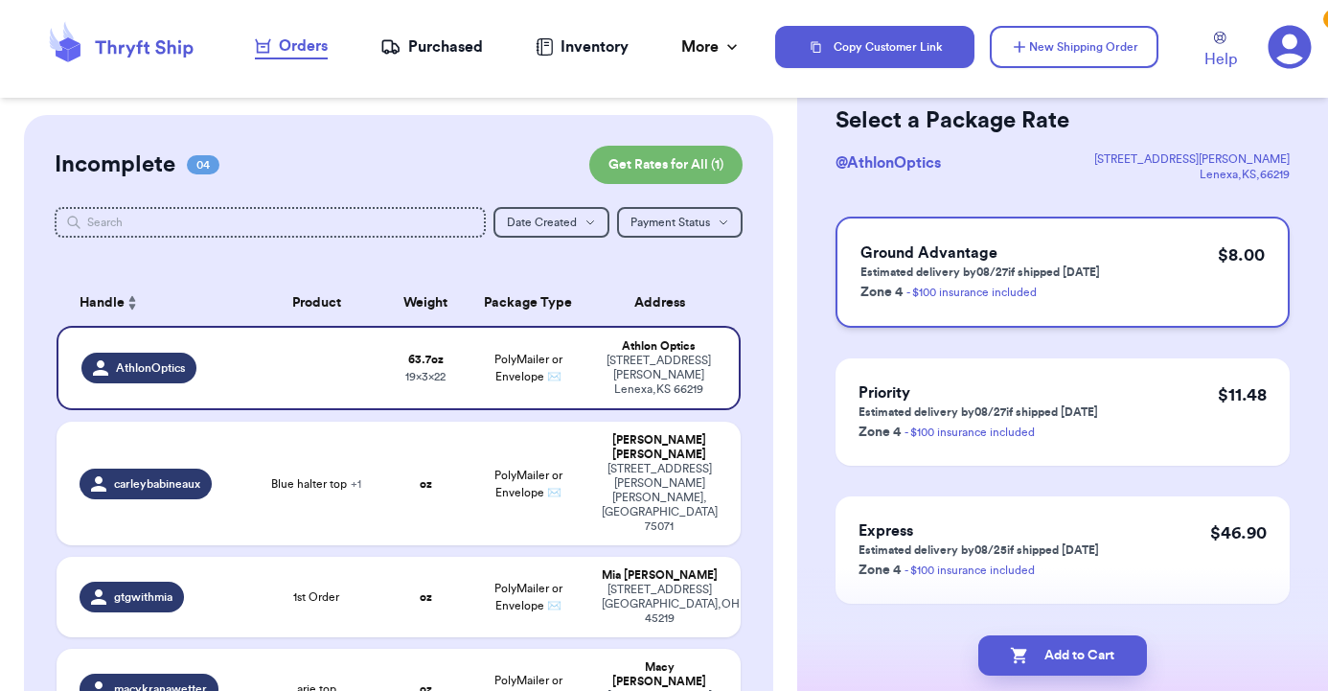
click at [1129, 282] on div "Ground Advantage Estimated delivery by 08/27 if shipped [DATE] Zone 4 - $100 in…" at bounding box center [1063, 272] width 454 height 111
click at [1060, 647] on button "Add to Cart" at bounding box center [1062, 655] width 169 height 40
checkbox input "true"
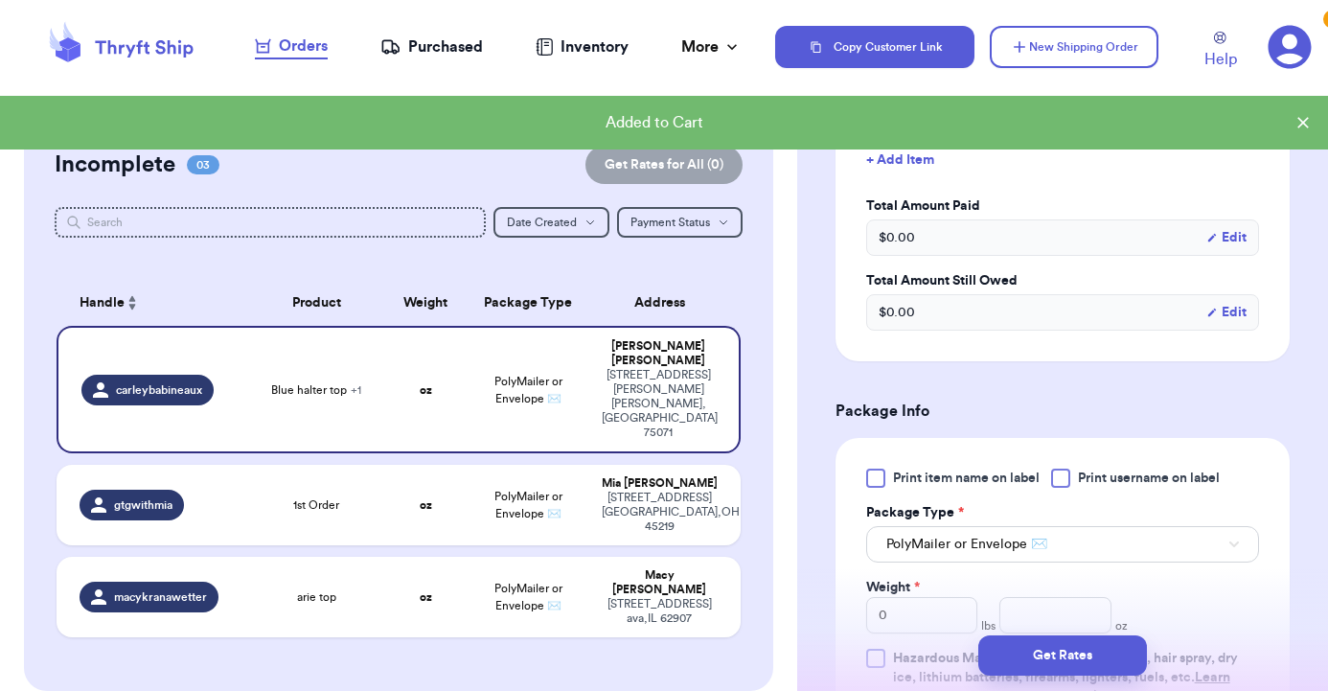
scroll to position [612, 0]
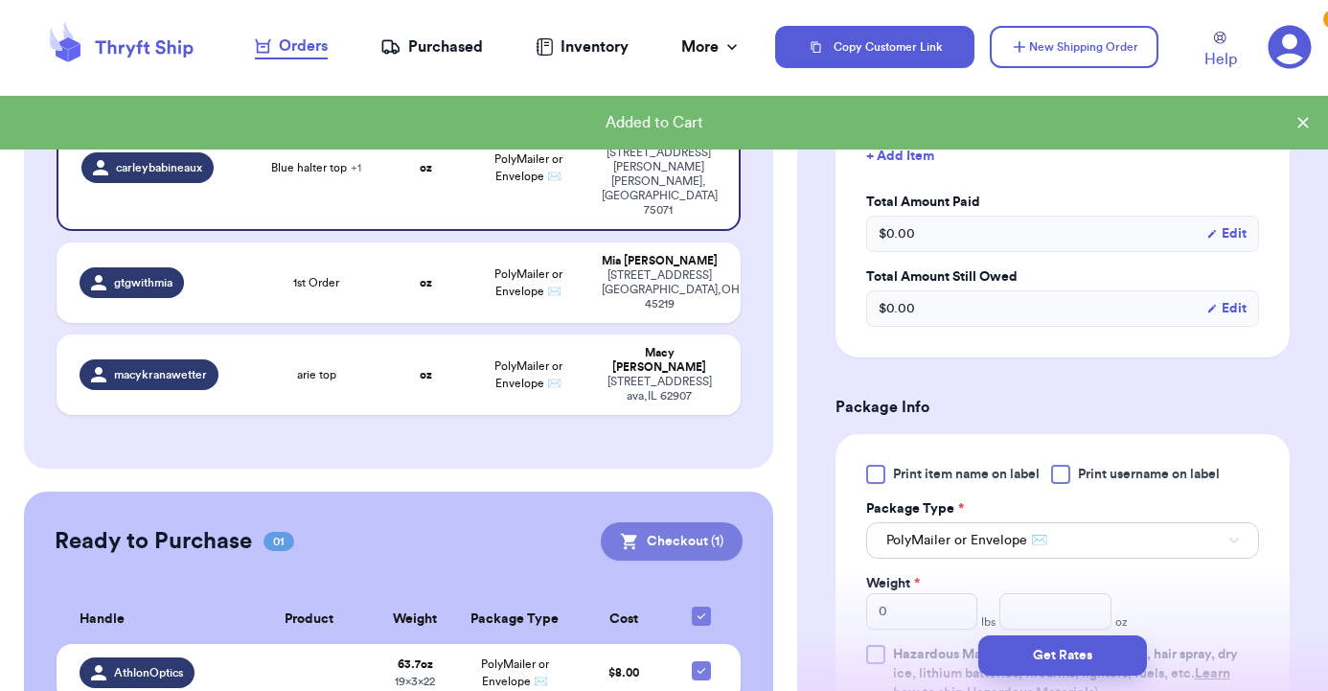
click at [656, 522] on button "Checkout ( 1 )" at bounding box center [672, 541] width 142 height 38
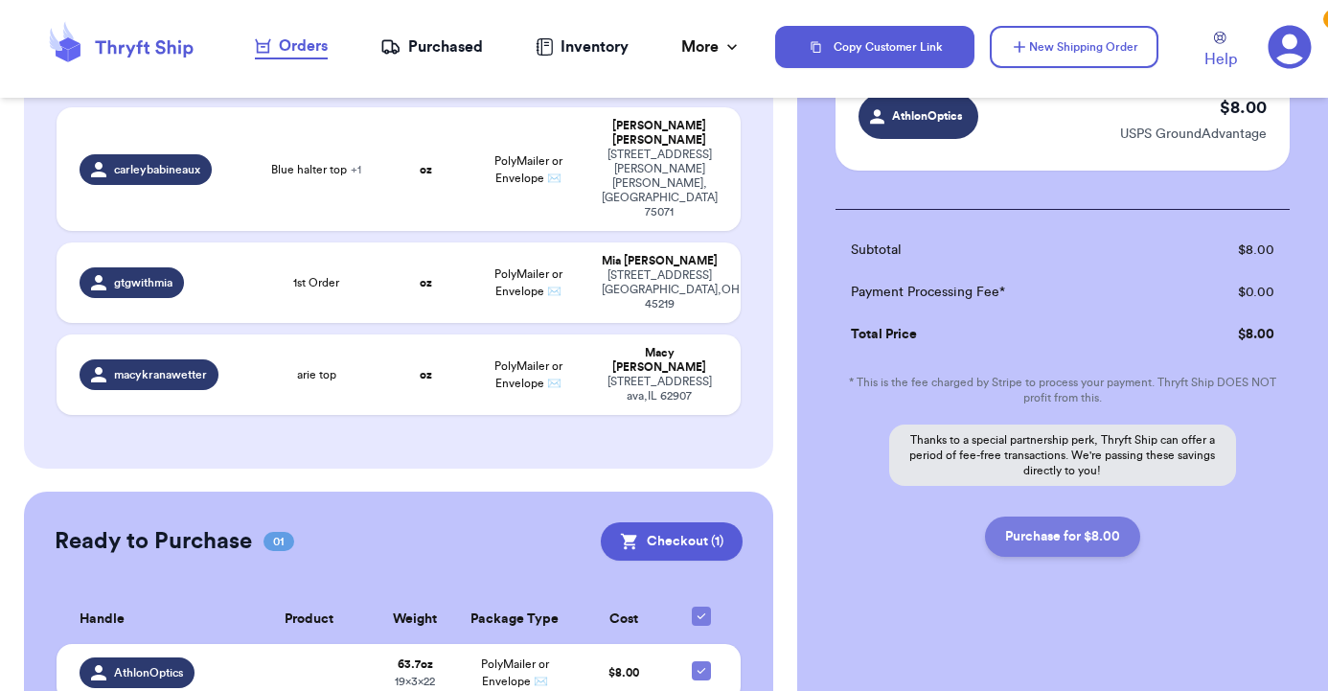
click at [1045, 540] on button "Purchase for $8.00" at bounding box center [1062, 536] width 155 height 40
checkbox input "false"
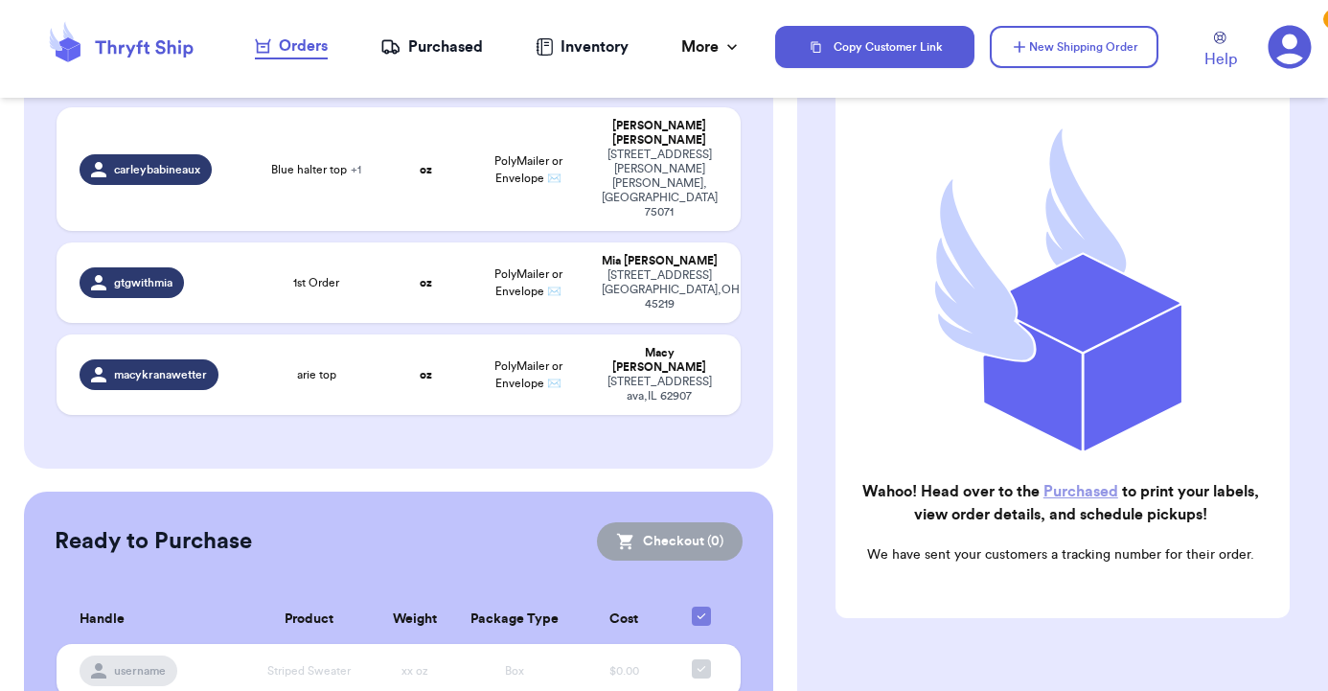
checkbox input "true"
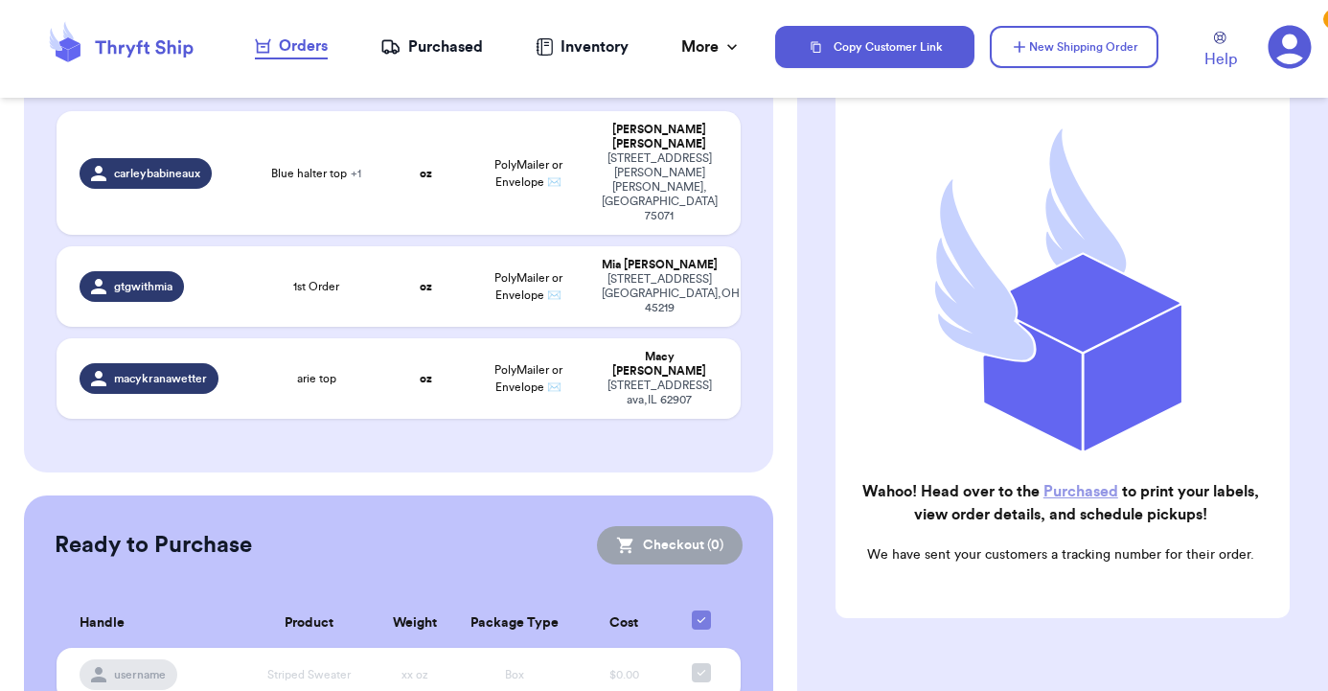
click at [1091, 492] on link "Purchased" at bounding box center [1080, 491] width 75 height 15
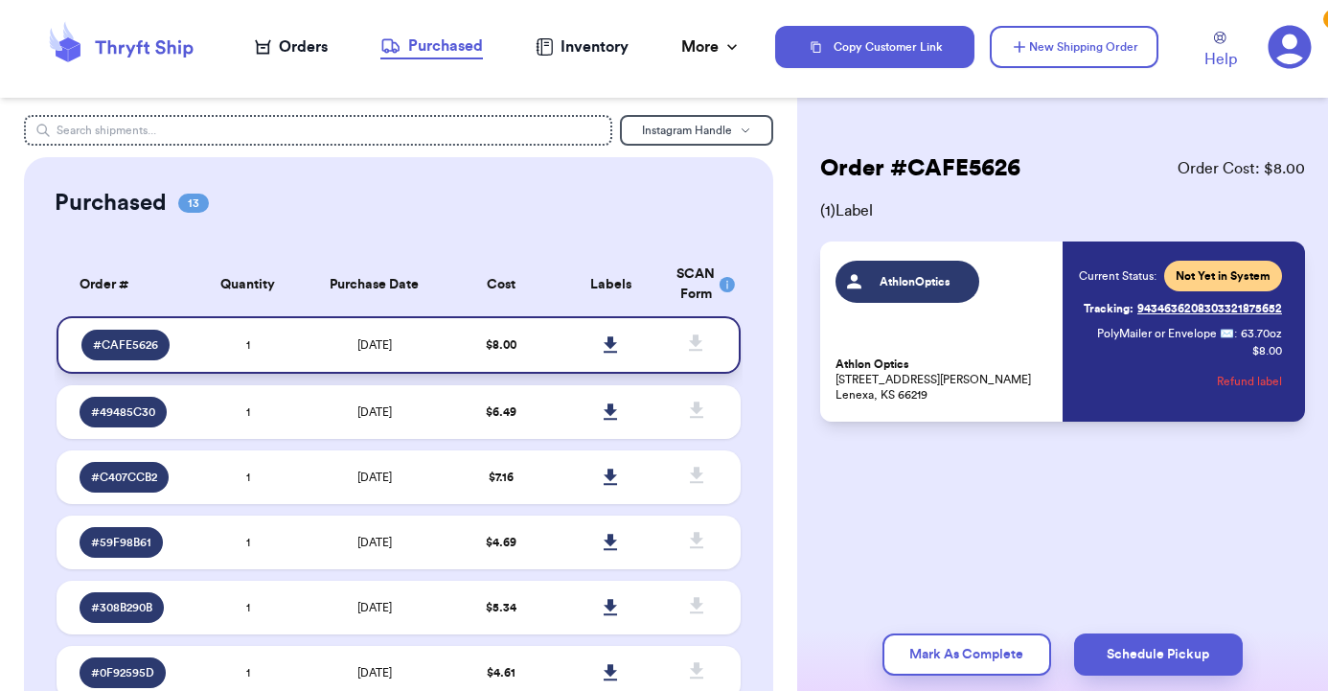
click at [607, 354] on icon at bounding box center [611, 344] width 14 height 17
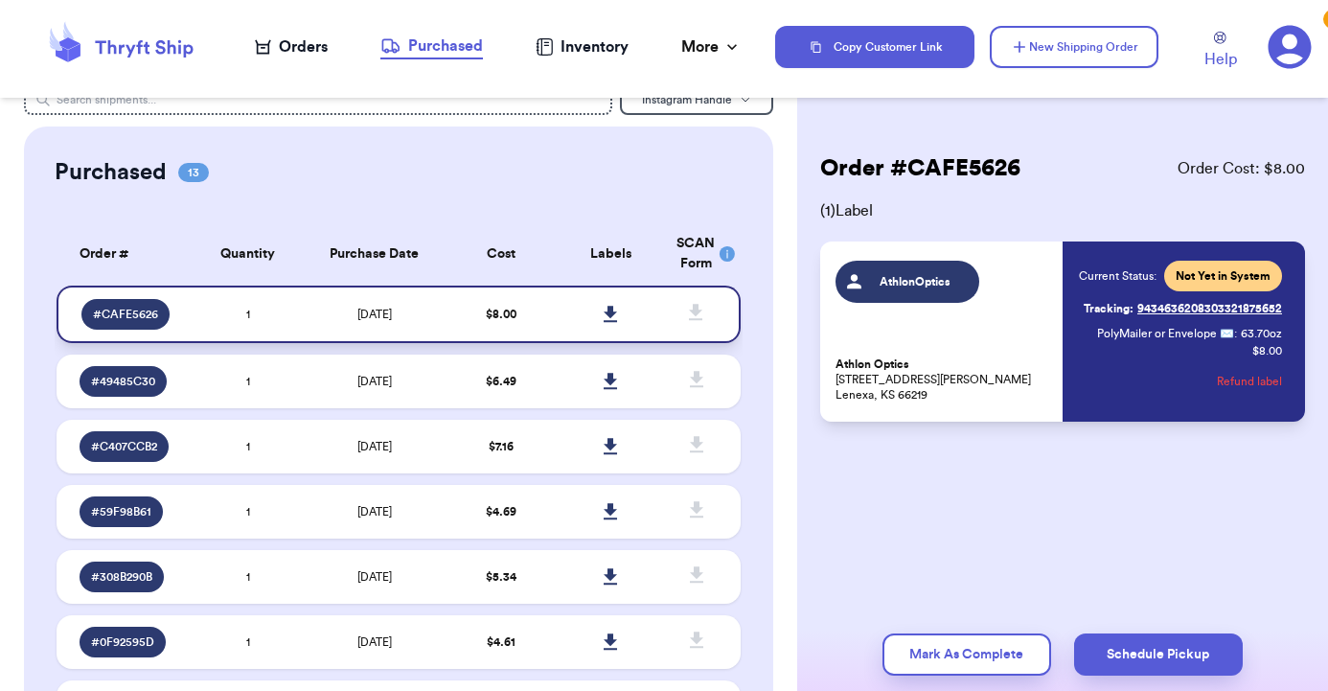
click at [612, 315] on link at bounding box center [610, 314] width 42 height 42
